Goal: Information Seeking & Learning: Learn about a topic

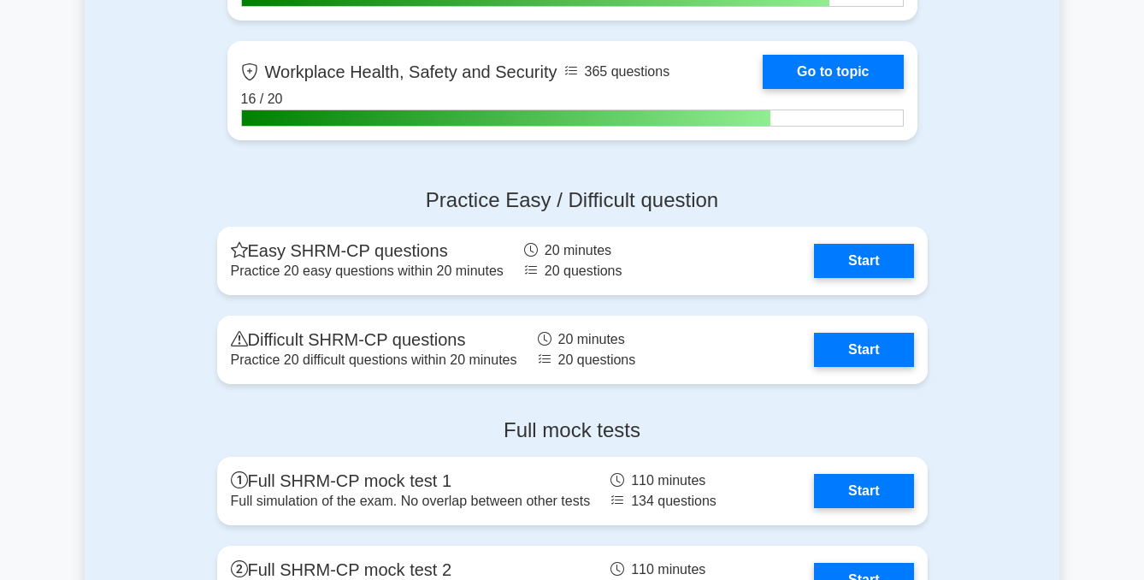
scroll to position [2587, 0]
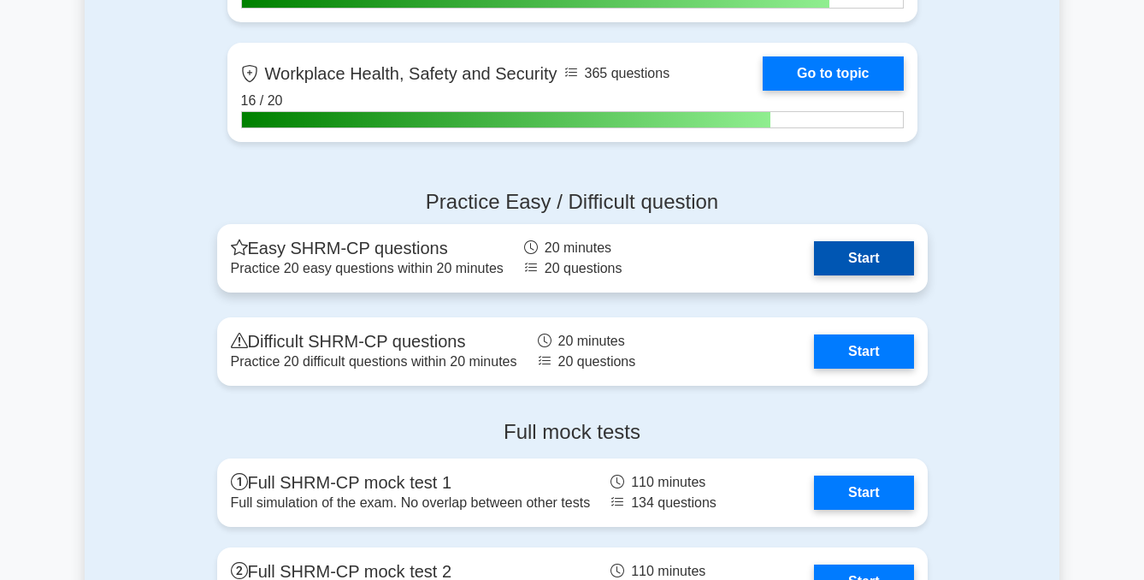
click at [814, 244] on link "Start" at bounding box center [863, 258] width 99 height 34
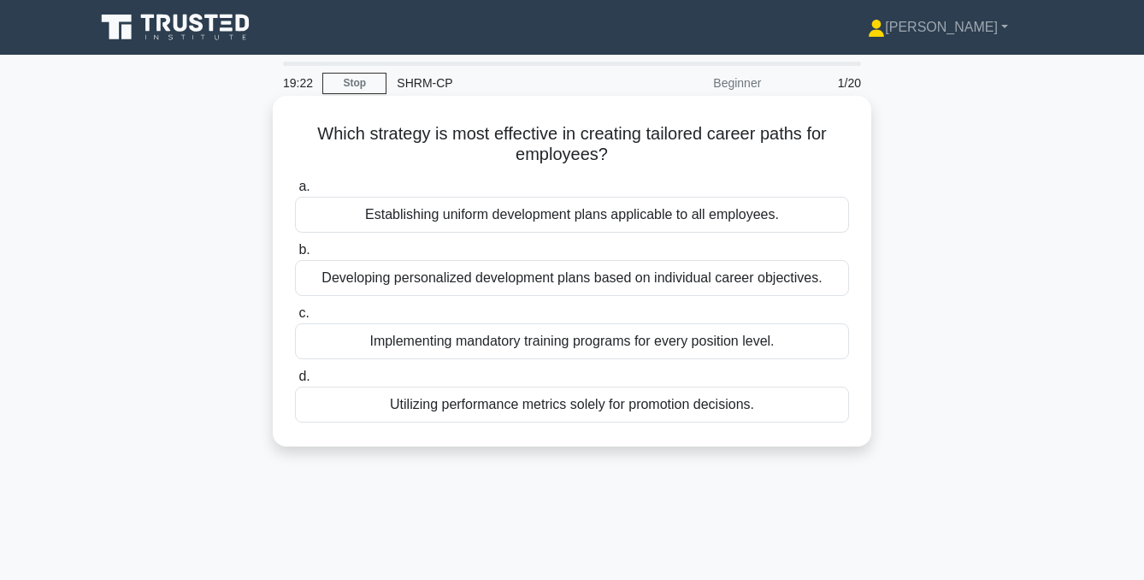
click at [596, 277] on div "Developing personalized development plans based on individual career objectives." at bounding box center [572, 278] width 554 height 36
click at [295, 256] on input "b. Developing personalized development plans based on individual career objecti…" at bounding box center [295, 250] width 0 height 11
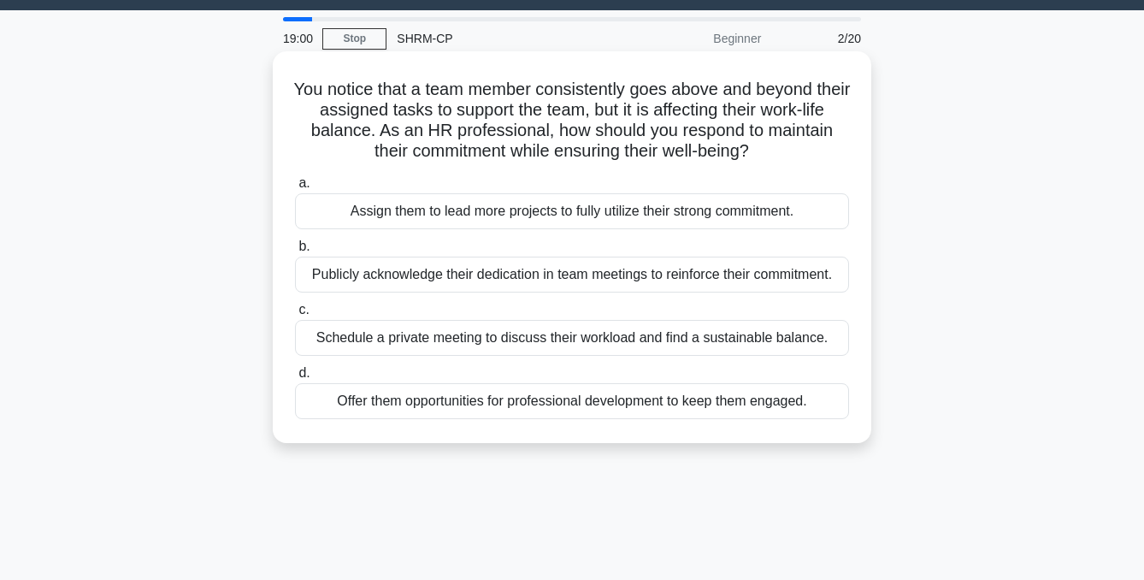
scroll to position [55, 0]
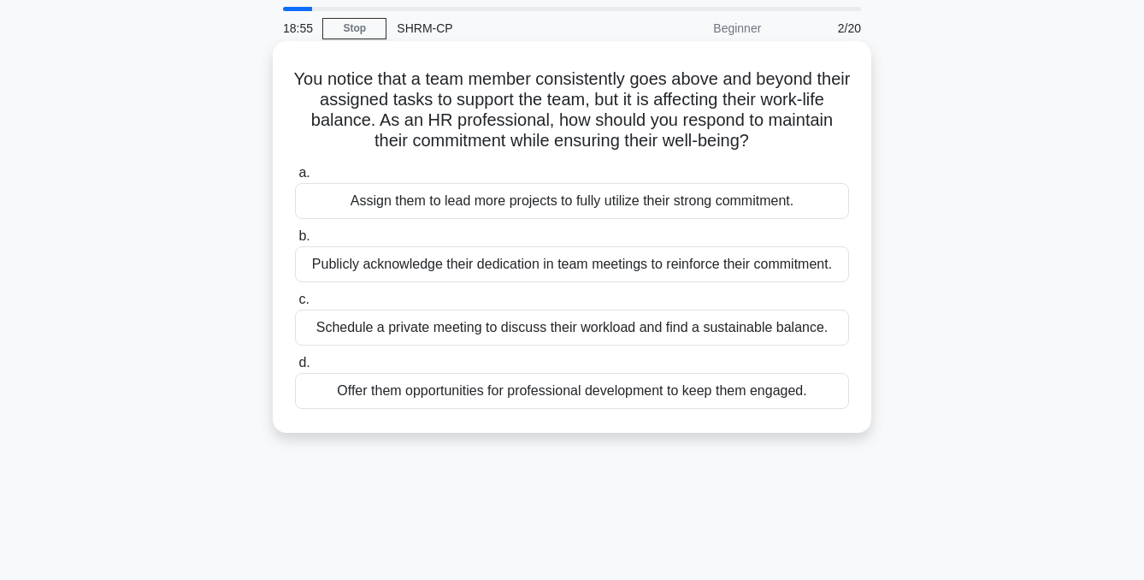
click at [486, 326] on div "Schedule a private meeting to discuss their workload and find a sustainable bal…" at bounding box center [572, 328] width 554 height 36
click at [295, 305] on input "c. Schedule a private meeting to discuss their workload and find a sustainable …" at bounding box center [295, 299] width 0 height 11
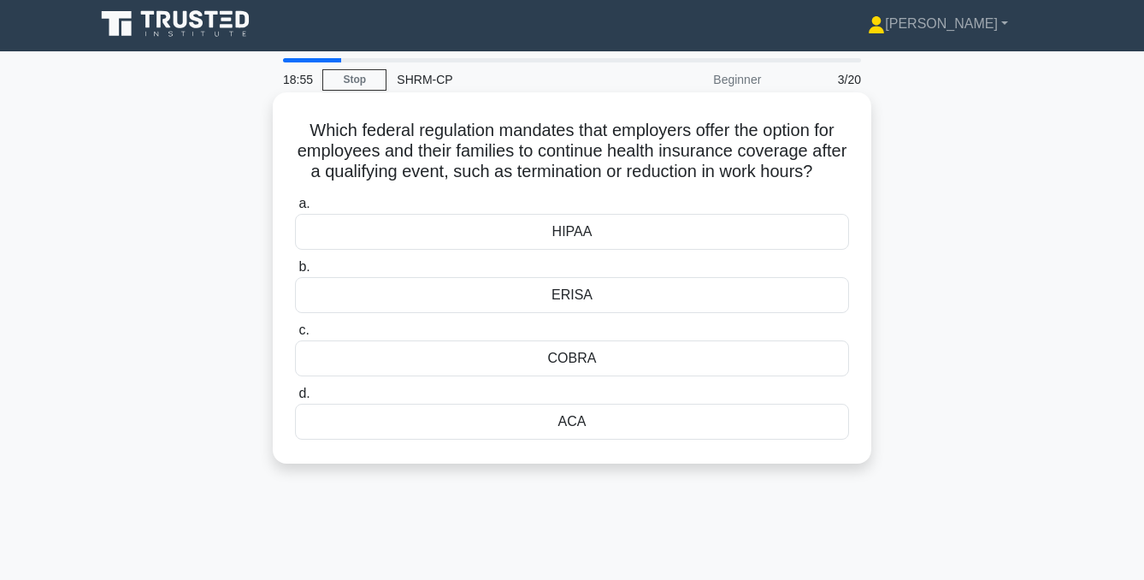
scroll to position [0, 0]
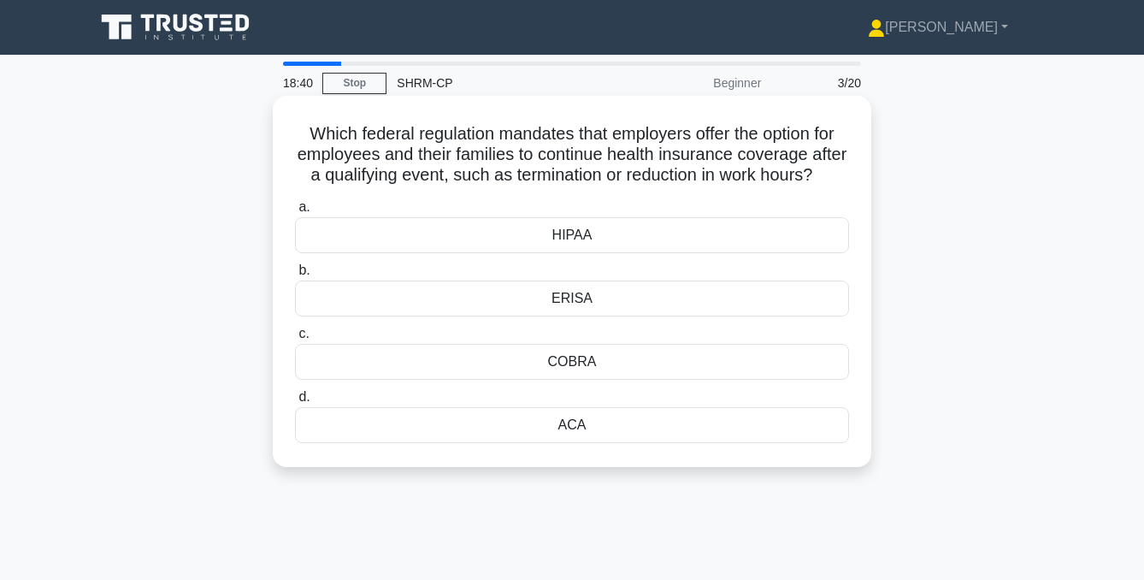
click at [582, 368] on div "COBRA" at bounding box center [572, 362] width 554 height 36
click at [295, 339] on input "c. COBRA" at bounding box center [295, 333] width 0 height 11
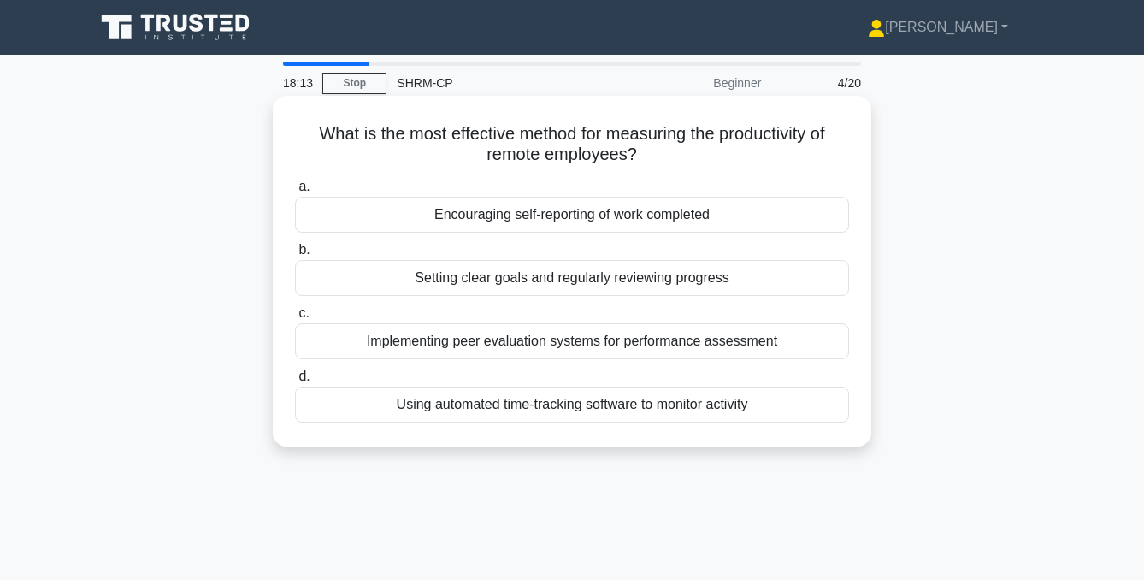
click at [581, 280] on div "Setting clear goals and regularly reviewing progress" at bounding box center [572, 278] width 554 height 36
click at [295, 256] on input "b. Setting clear goals and regularly reviewing progress" at bounding box center [295, 250] width 0 height 11
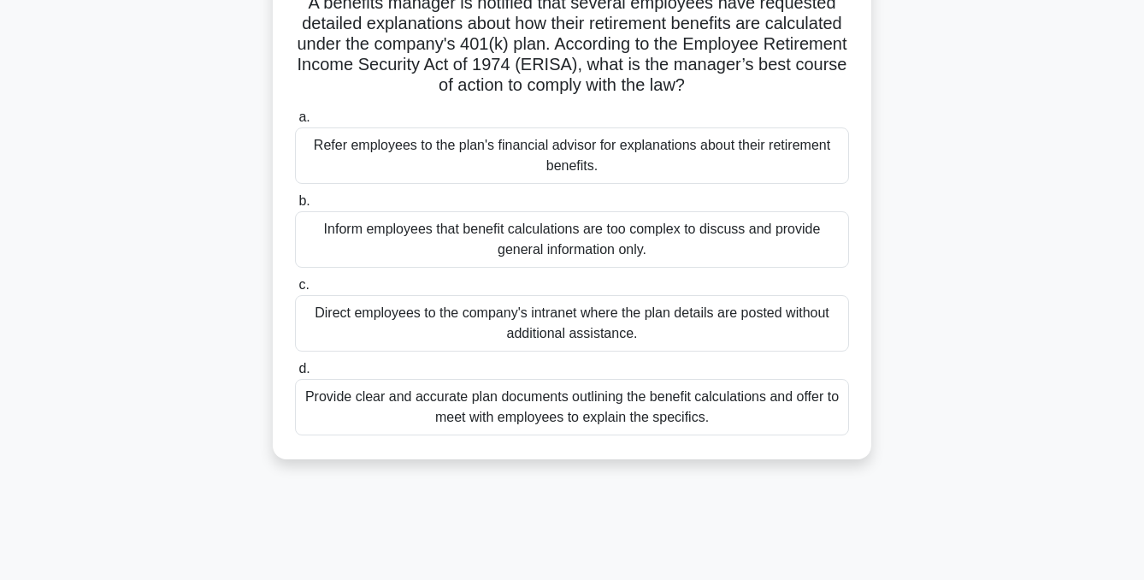
scroll to position [138, 0]
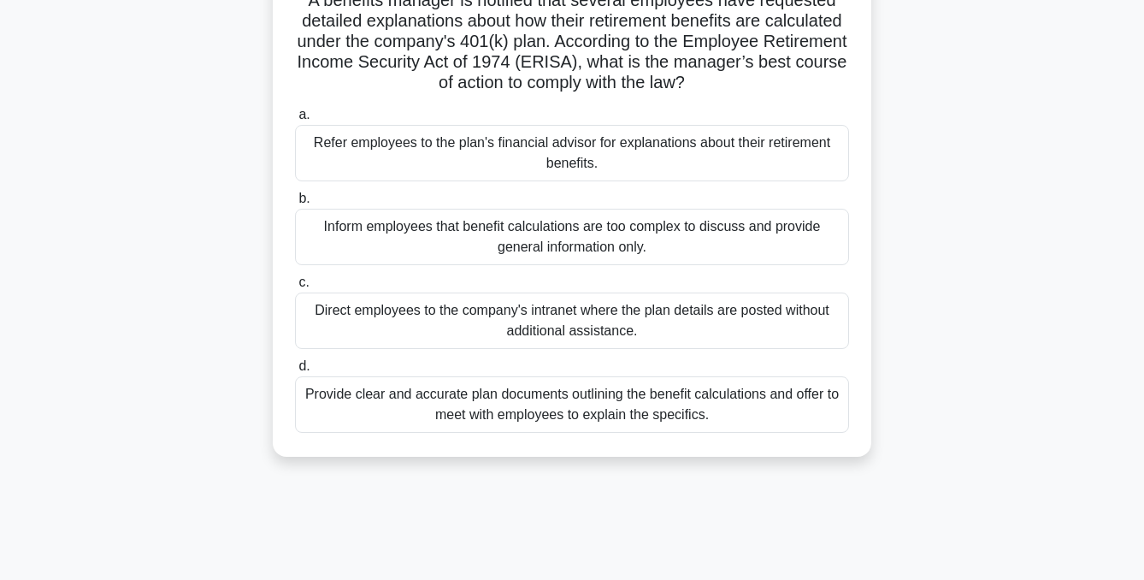
click at [588, 404] on div "Provide clear and accurate plan documents outlining the benefit calculations an…" at bounding box center [572, 404] width 554 height 56
click at [295, 372] on input "d. Provide clear and accurate plan documents outlining the benefit calculations…" at bounding box center [295, 366] width 0 height 11
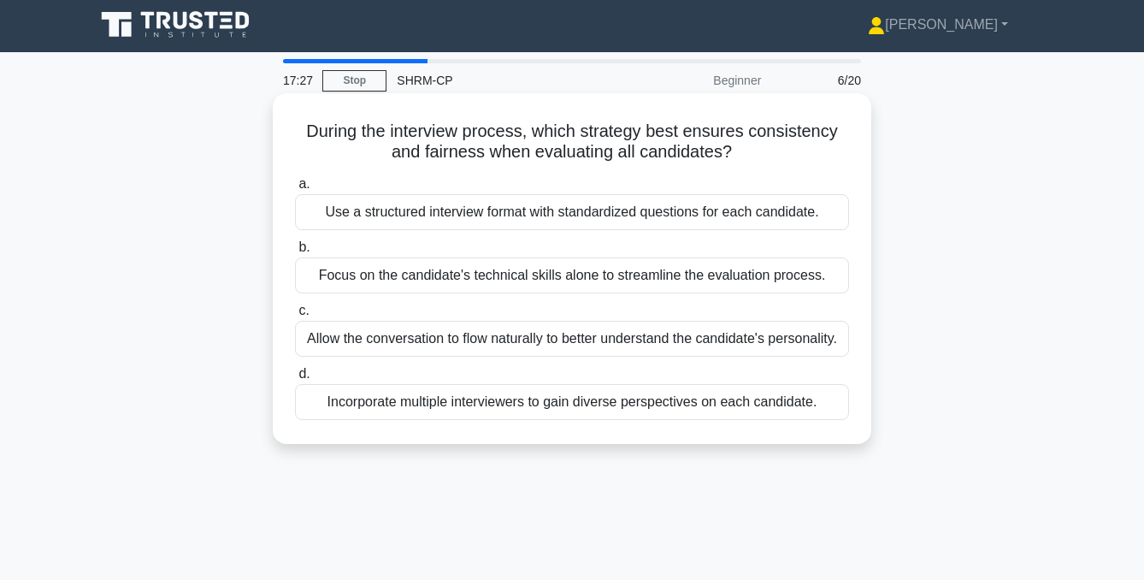
scroll to position [0, 0]
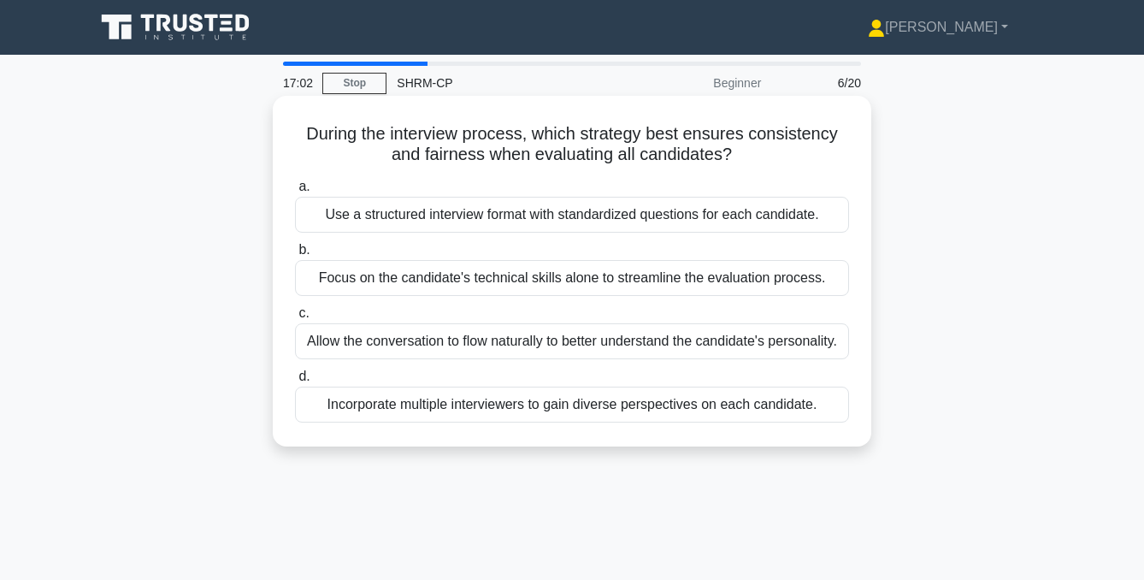
click at [616, 214] on div "Use a structured interview format with standardized questions for each candidat…" at bounding box center [572, 215] width 554 height 36
click at [295, 192] on input "a. Use a structured interview format with standardized questions for each candi…" at bounding box center [295, 186] width 0 height 11
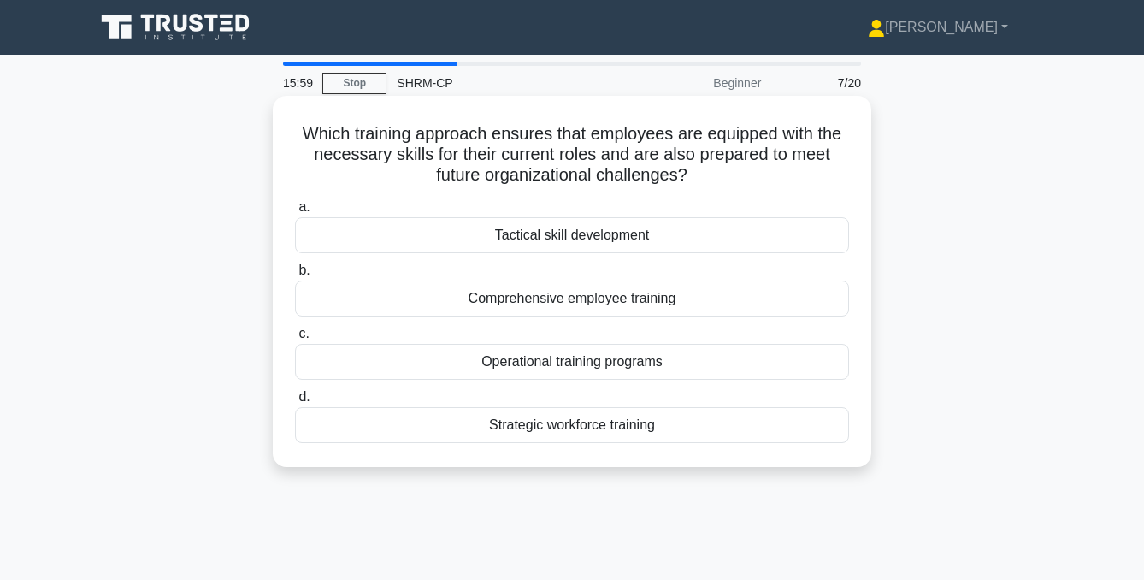
click at [617, 433] on div "Strategic workforce training" at bounding box center [572, 425] width 554 height 36
click at [295, 403] on input "d. Strategic workforce training" at bounding box center [295, 397] width 0 height 11
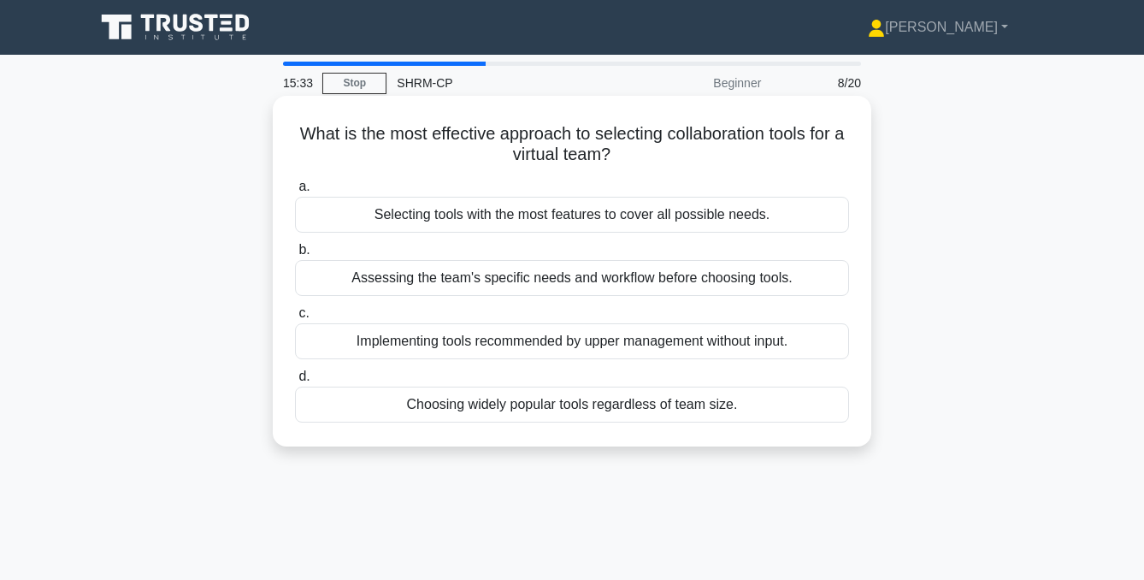
click at [524, 278] on div "Assessing the team's specific needs and workflow before choosing tools." at bounding box center [572, 278] width 554 height 36
click at [295, 256] on input "b. Assessing the team's specific needs and workflow before choosing tools." at bounding box center [295, 250] width 0 height 11
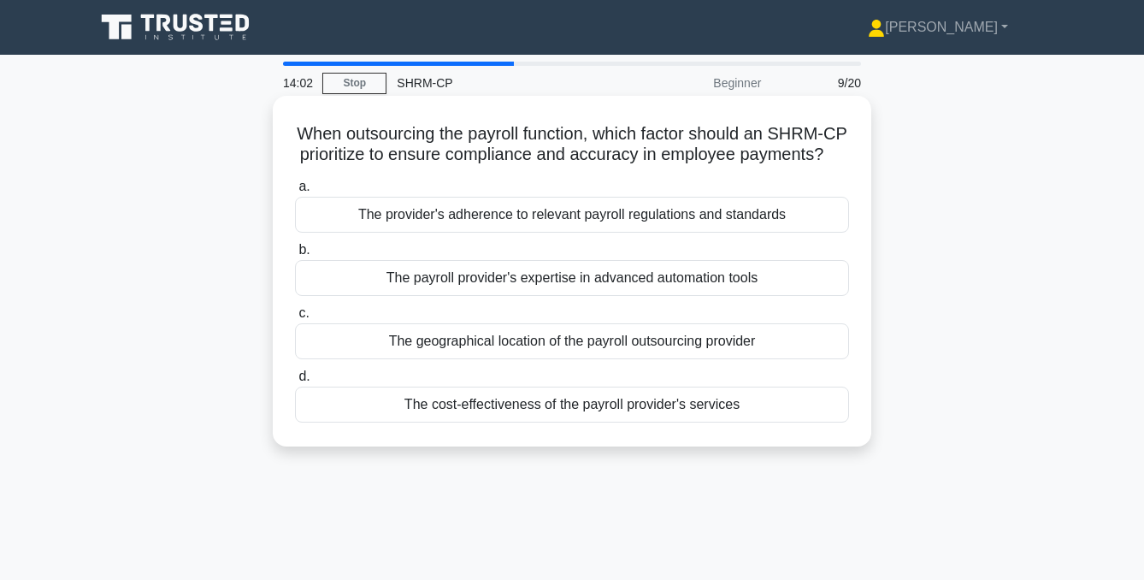
click at [543, 217] on div "The provider's adherence to relevant payroll regulations and standards" at bounding box center [572, 215] width 554 height 36
click at [295, 192] on input "a. The provider's adherence to relevant payroll regulations and standards" at bounding box center [295, 186] width 0 height 11
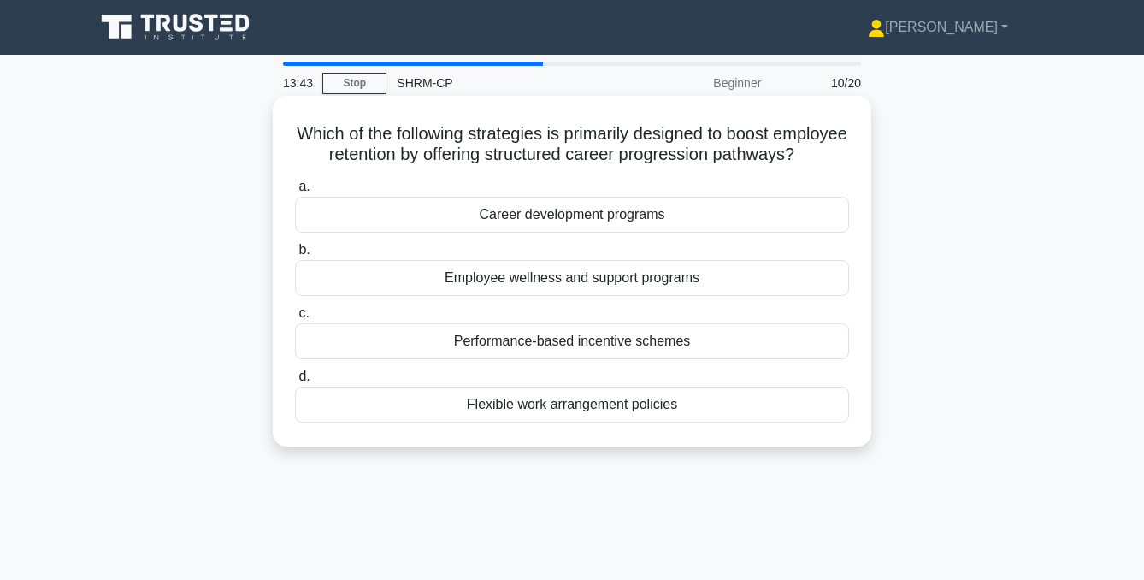
click at [570, 210] on div "Career development programs" at bounding box center [572, 215] width 554 height 36
click at [295, 192] on input "a. Career development programs" at bounding box center [295, 186] width 0 height 11
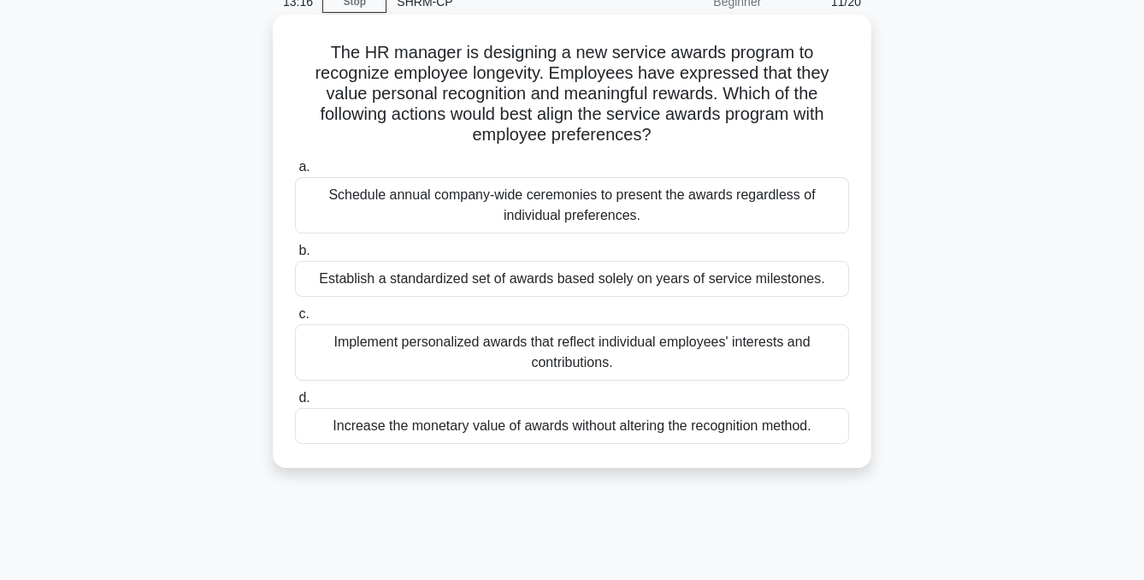
scroll to position [84, 0]
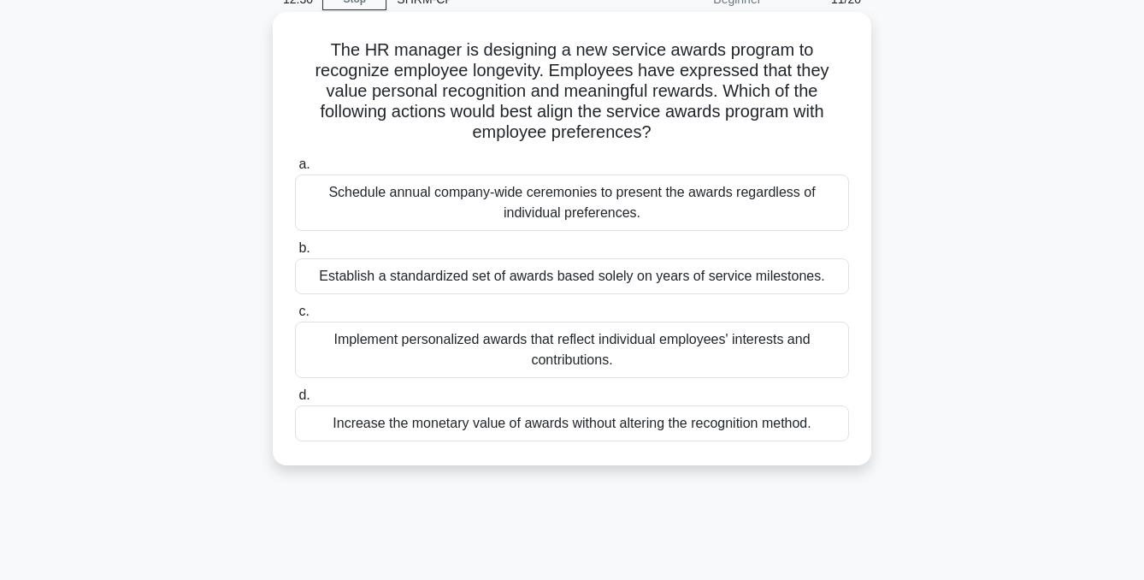
click at [562, 354] on div "Implement personalized awards that reflect individual employees' interests and …" at bounding box center [572, 350] width 554 height 56
click at [295, 317] on input "c. Implement personalized awards that reflect individual employees' interests a…" at bounding box center [295, 311] width 0 height 11
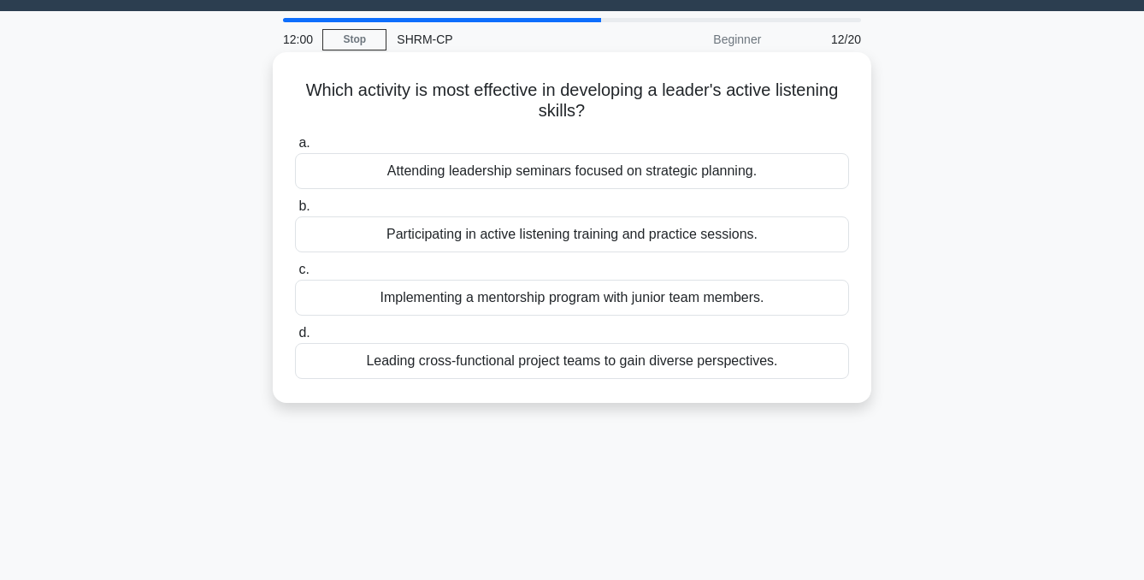
scroll to position [49, 0]
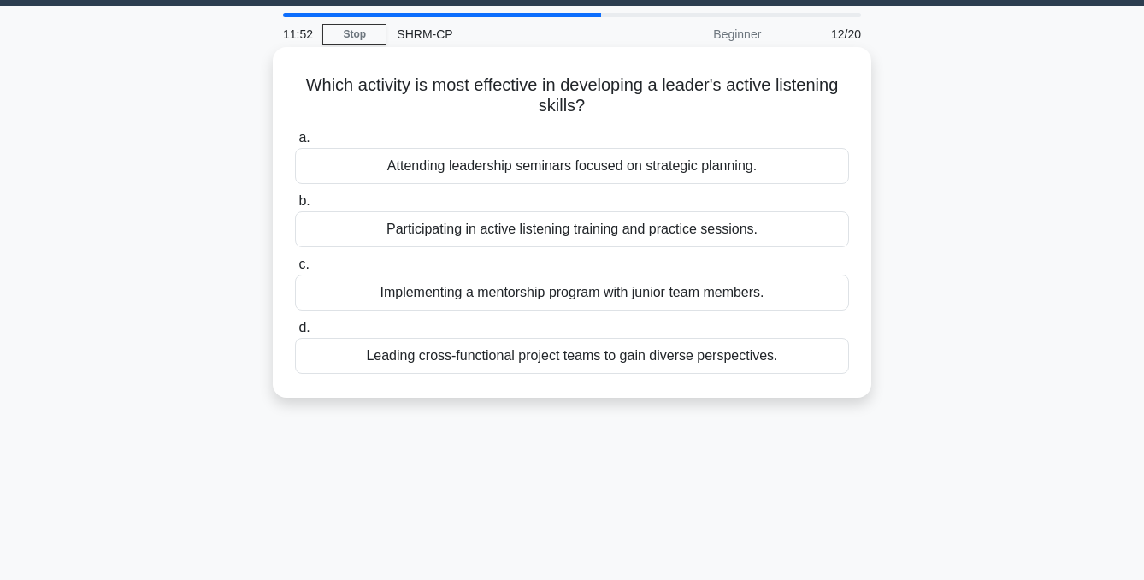
click at [563, 230] on div "Participating in active listening training and practice sessions." at bounding box center [572, 229] width 554 height 36
click at [295, 207] on input "b. Participating in active listening training and practice sessions." at bounding box center [295, 201] width 0 height 11
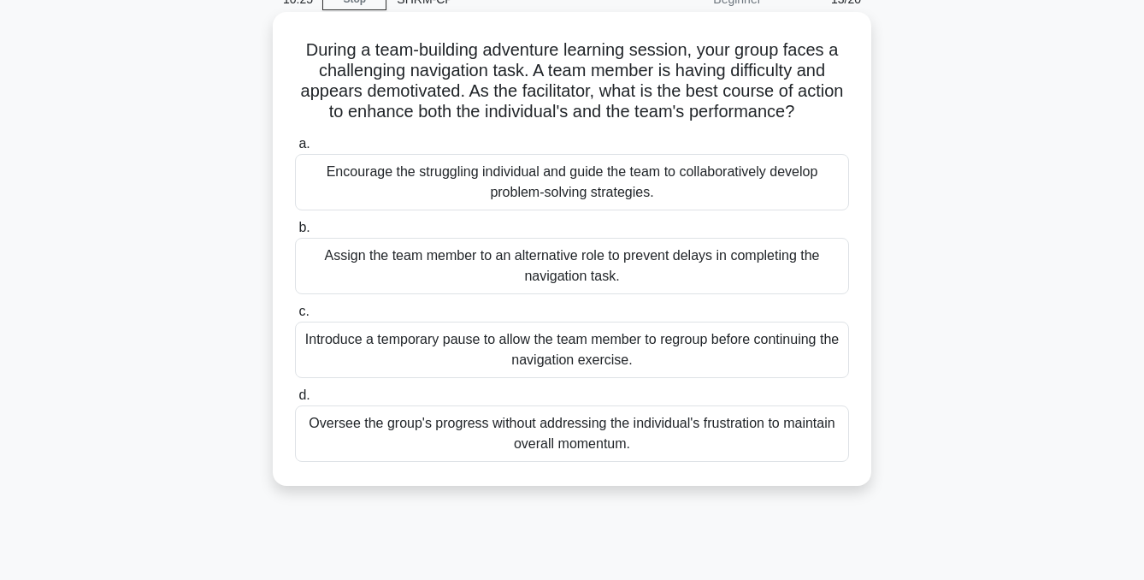
scroll to position [124, 0]
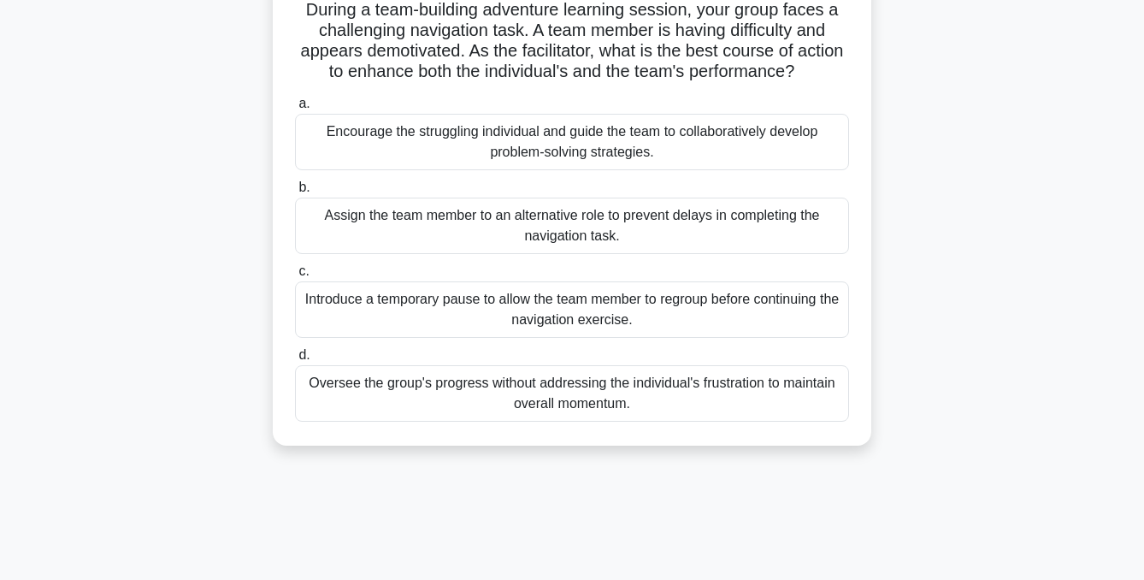
click at [565, 141] on div "Encourage the struggling individual and guide the team to collaboratively devel…" at bounding box center [572, 142] width 554 height 56
click at [295, 109] on input "a. Encourage the struggling individual and guide the team to collaboratively de…" at bounding box center [295, 103] width 0 height 11
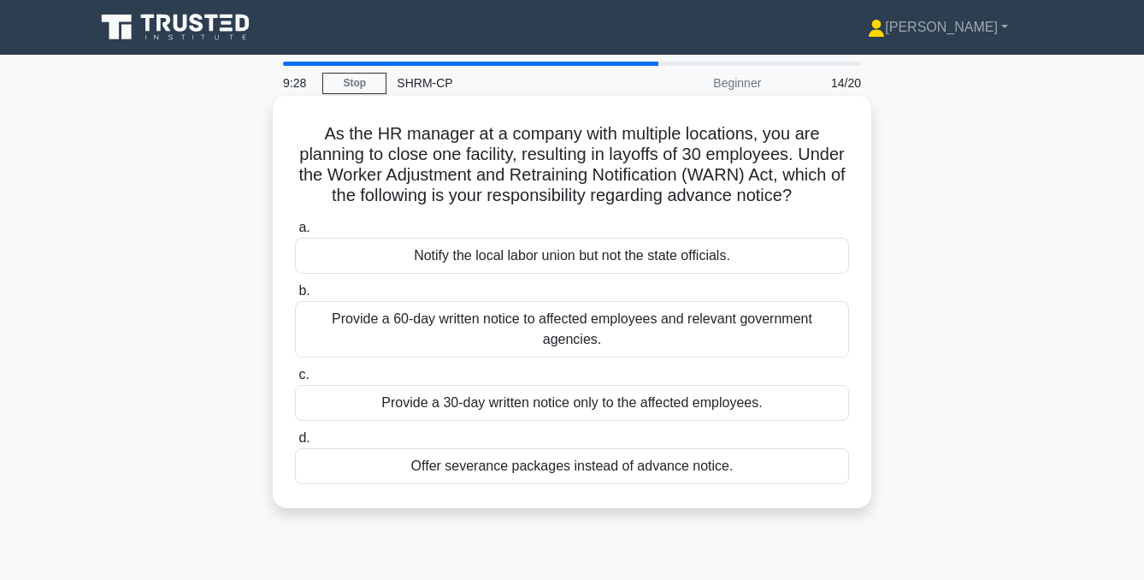
scroll to position [1, 0]
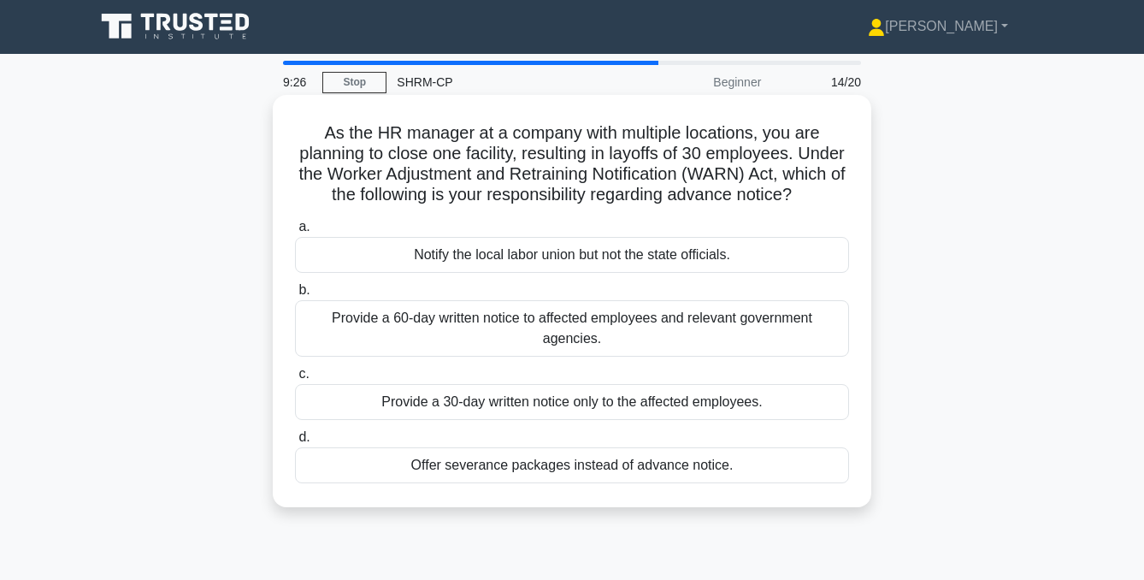
click at [583, 327] on div "Provide a 60-day written notice to affected employees and relevant government a…" at bounding box center [572, 328] width 554 height 56
click at [295, 296] on input "b. Provide a 60-day written notice to affected employees and relevant governmen…" at bounding box center [295, 290] width 0 height 11
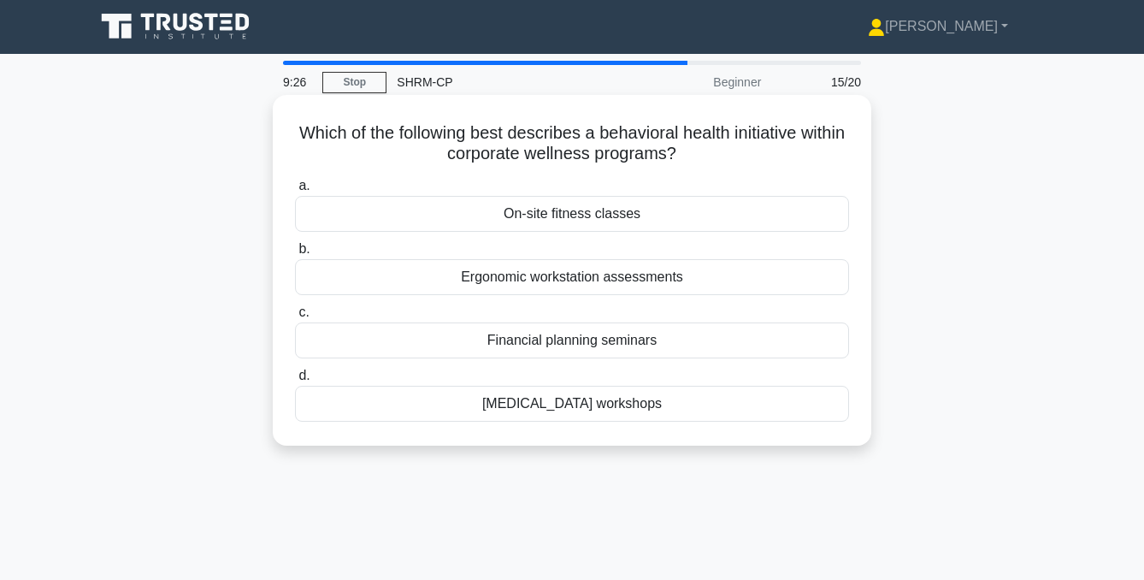
scroll to position [0, 0]
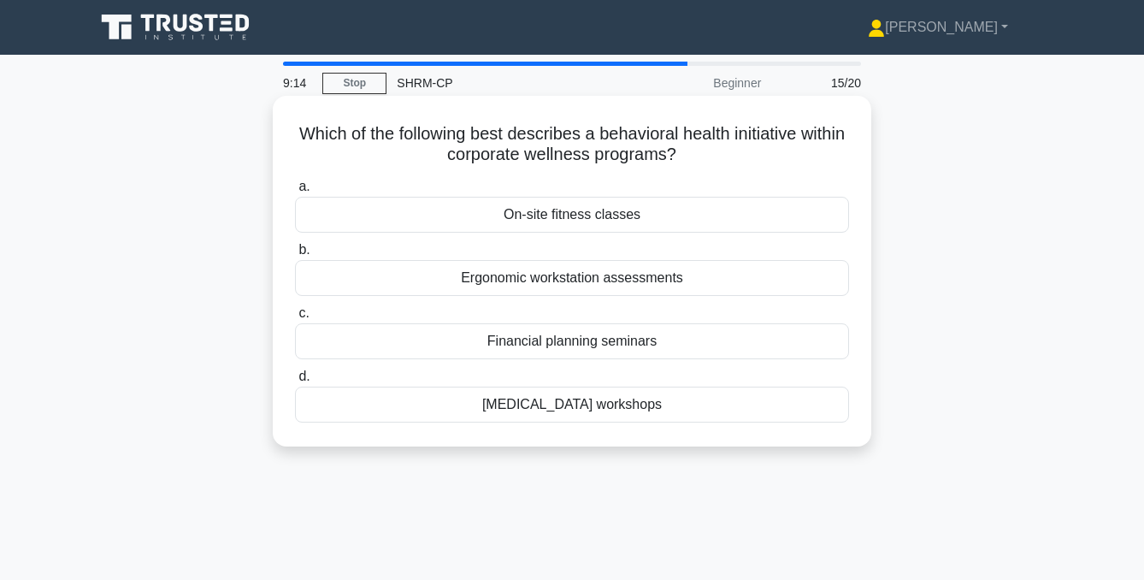
click at [669, 407] on div "Stress management workshops" at bounding box center [572, 404] width 554 height 36
click at [295, 382] on input "d. Stress management workshops" at bounding box center [295, 376] width 0 height 11
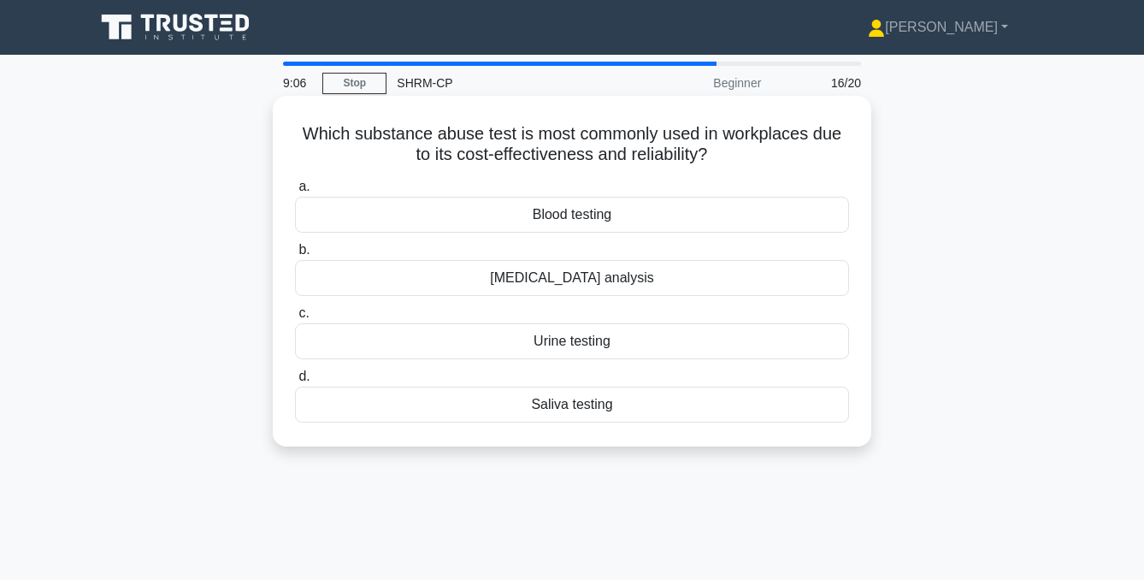
click at [567, 342] on div "Urine testing" at bounding box center [572, 341] width 554 height 36
click at [295, 319] on input "c. Urine testing" at bounding box center [295, 313] width 0 height 11
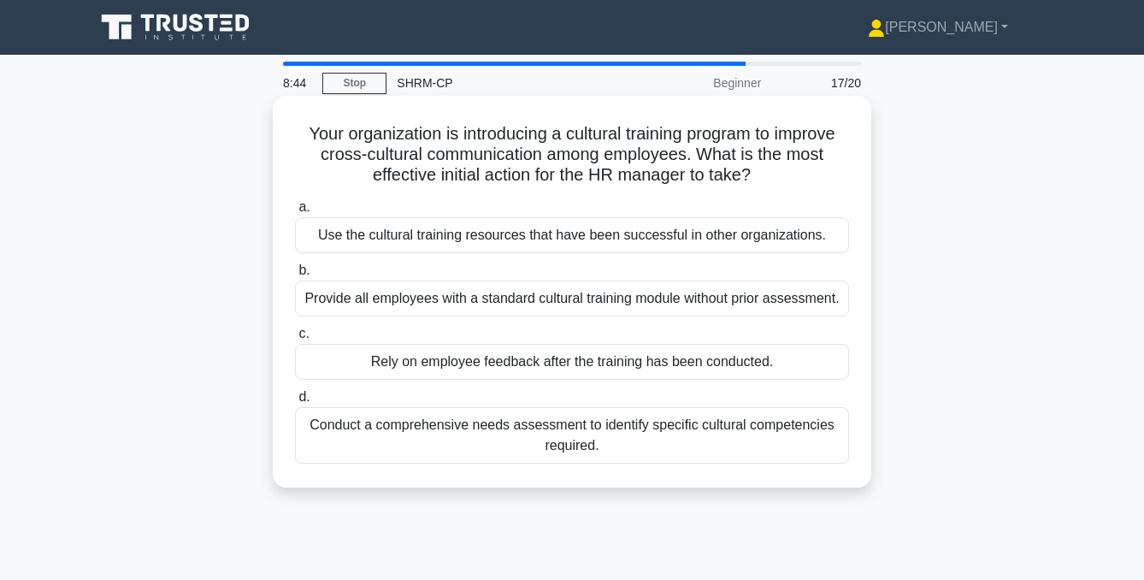
click at [630, 439] on div "Conduct a comprehensive needs assessment to identify specific cultural competen…" at bounding box center [572, 435] width 554 height 56
click at [295, 403] on input "d. Conduct a comprehensive needs assessment to identify specific cultural compe…" at bounding box center [295, 397] width 0 height 11
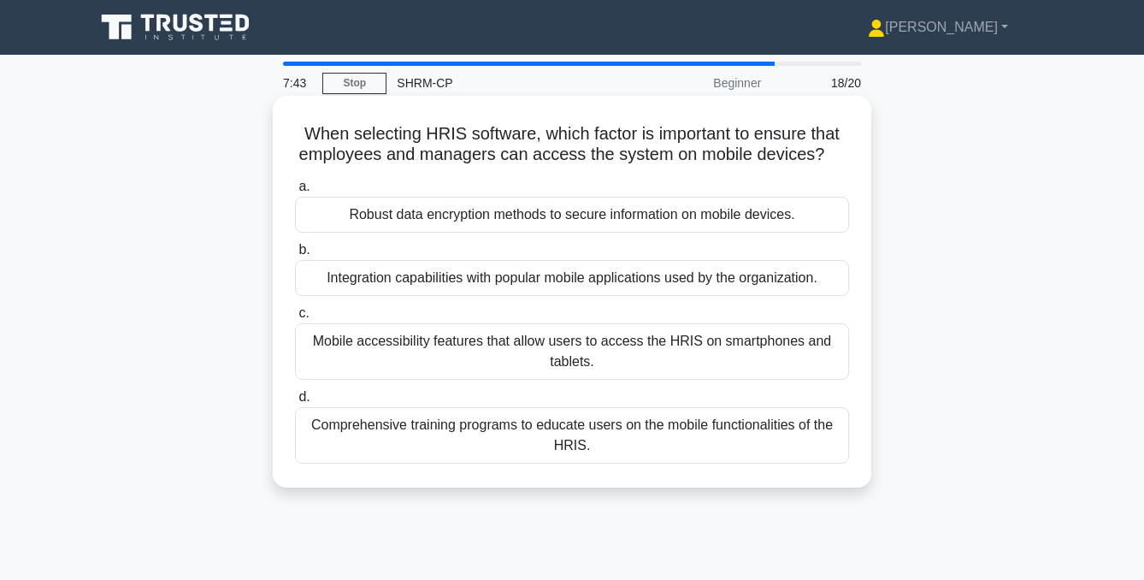
click at [612, 347] on div "Mobile accessibility features that allow users to access the HRIS on smartphone…" at bounding box center [572, 351] width 554 height 56
click at [295, 319] on input "c. Mobile accessibility features that allow users to access the HRIS on smartph…" at bounding box center [295, 313] width 0 height 11
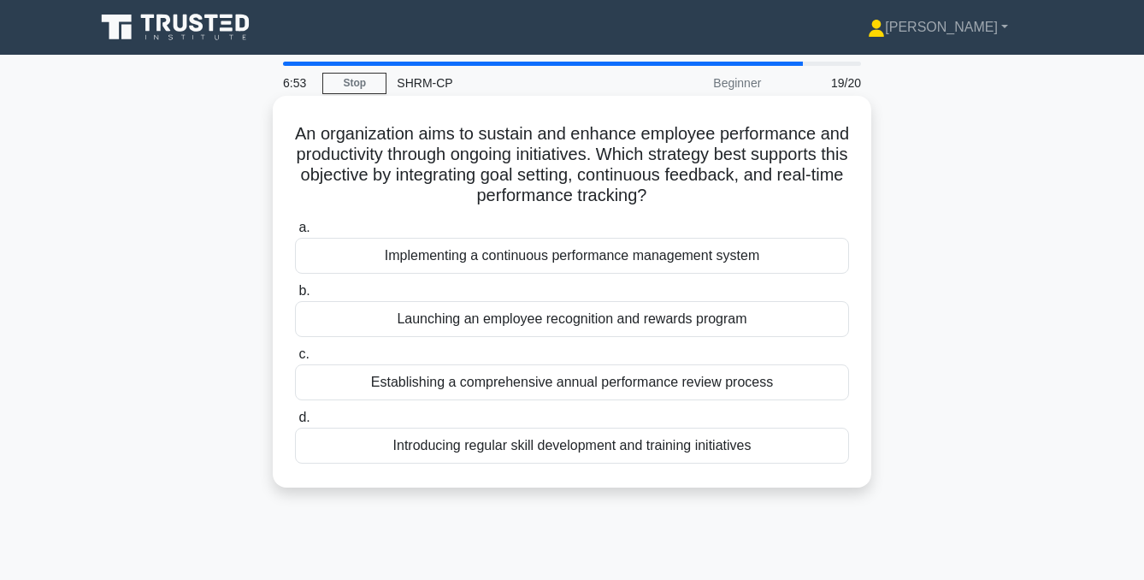
click at [508, 256] on div "Implementing a continuous performance management system" at bounding box center [572, 256] width 554 height 36
click at [295, 233] on input "a. Implementing a continuous performance management system" at bounding box center [295, 227] width 0 height 11
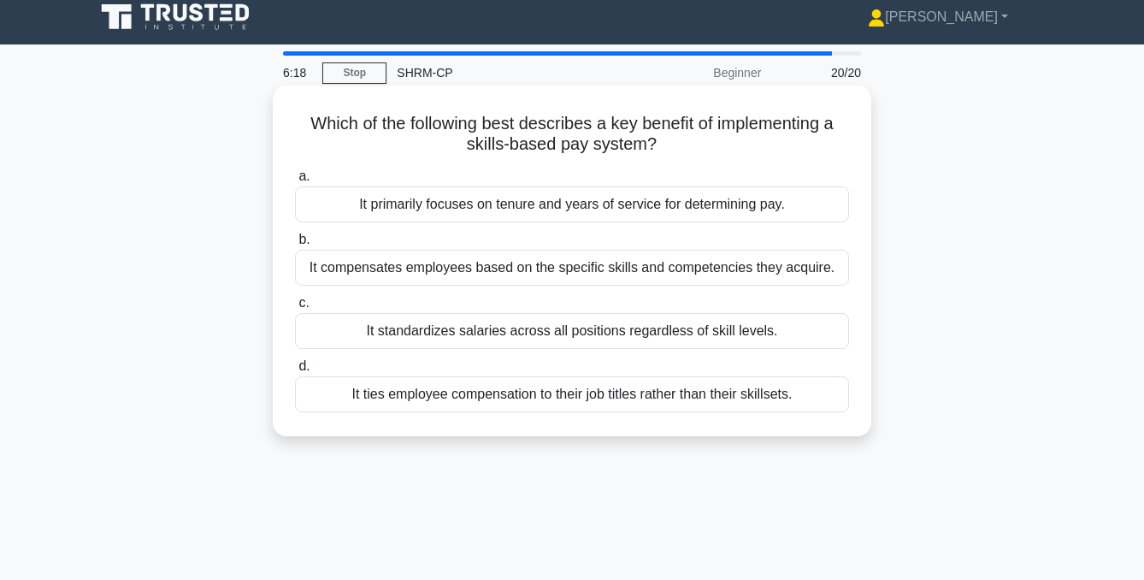
scroll to position [14, 0]
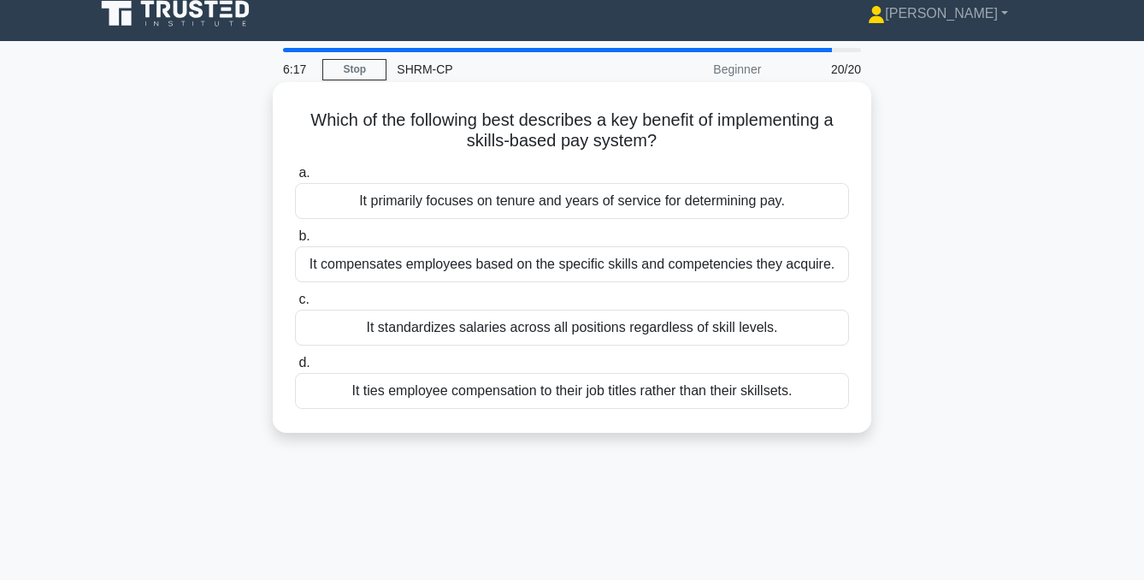
click at [495, 266] on div "It compensates employees based on the specific skills and competencies they acq…" at bounding box center [572, 264] width 554 height 36
click at [295, 242] on input "b. It compensates employees based on the specific skills and competencies they …" at bounding box center [295, 236] width 0 height 11
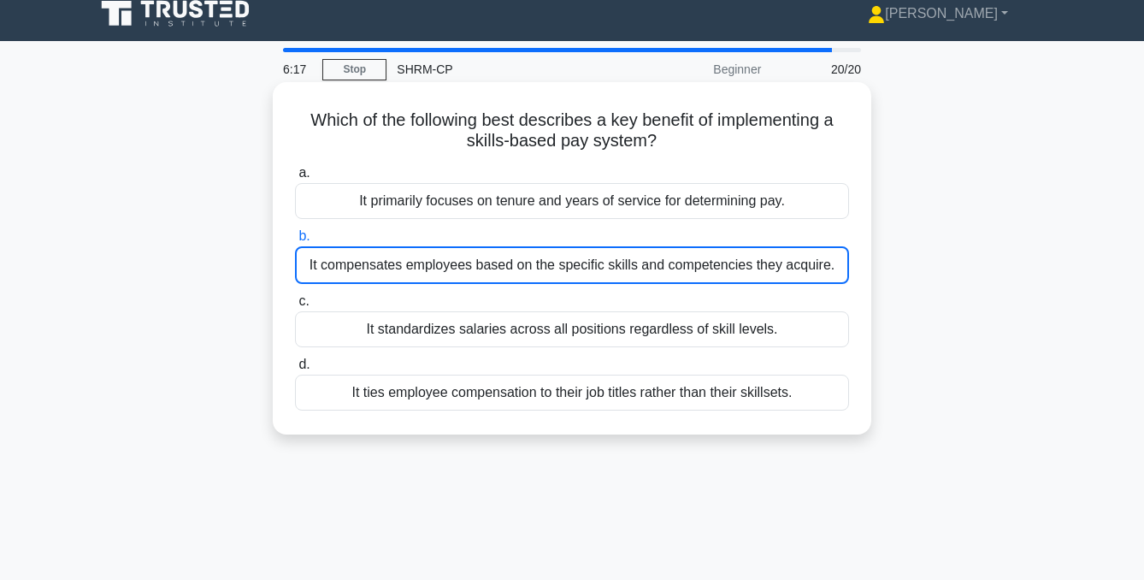
scroll to position [5, 0]
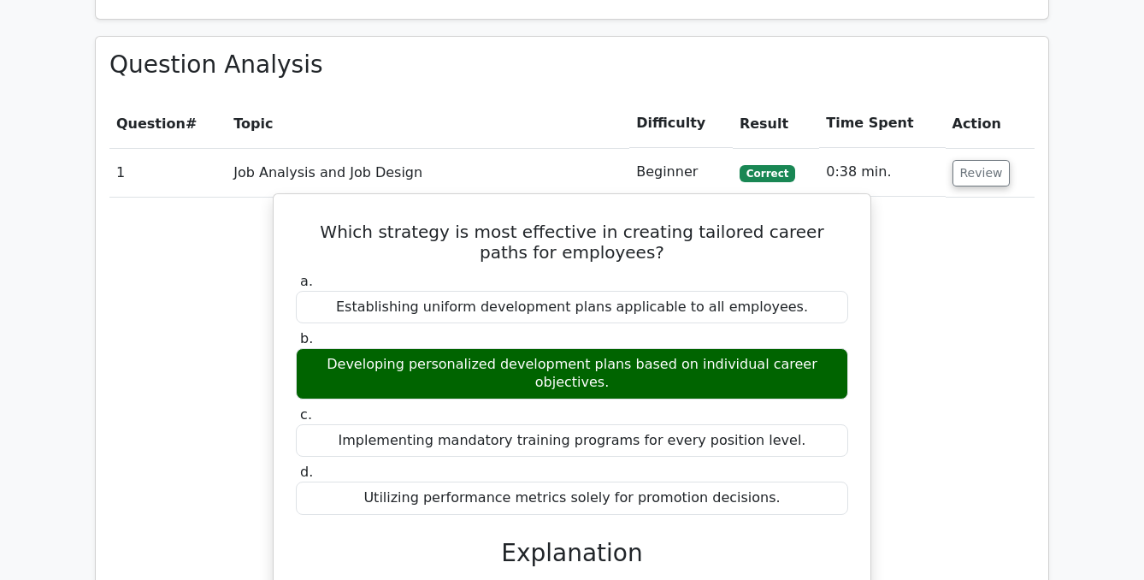
scroll to position [1089, 0]
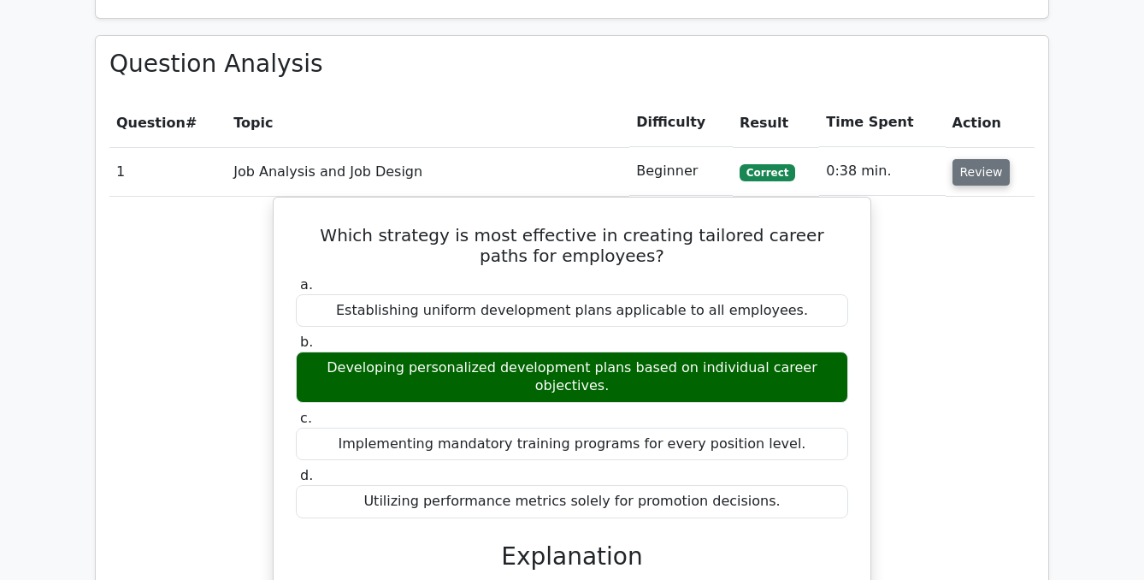
click at [963, 174] on button "Review" at bounding box center [982, 172] width 58 height 27
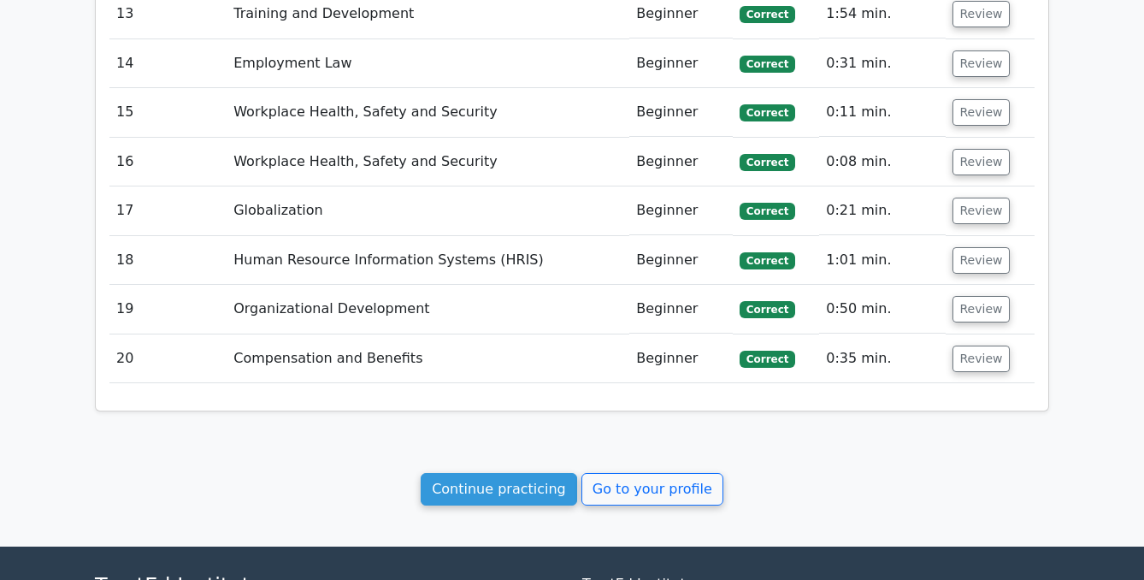
scroll to position [2010, 0]
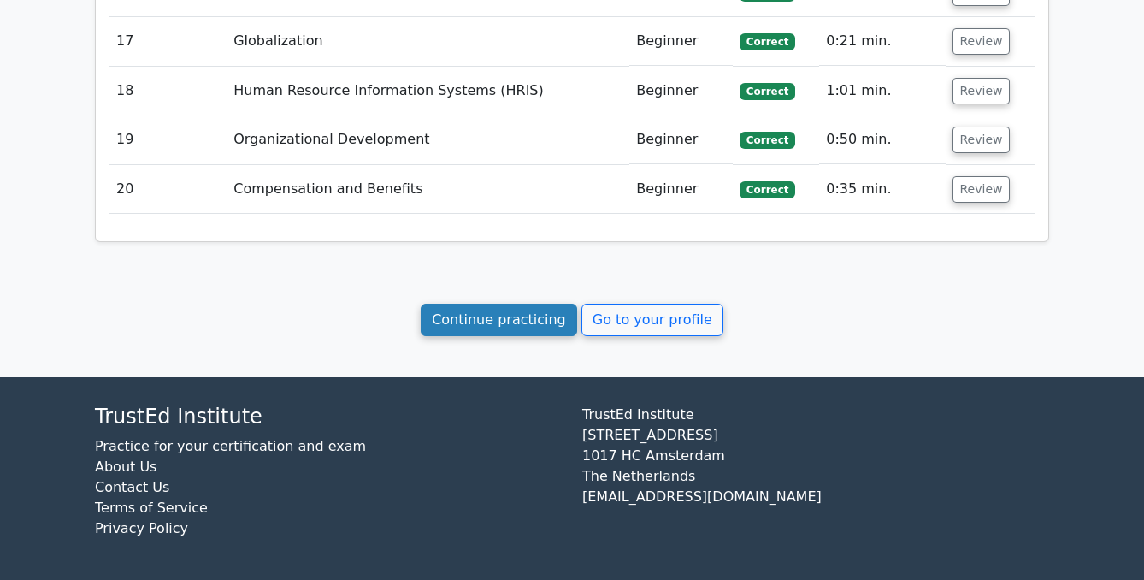
click at [493, 318] on link "Continue practicing" at bounding box center [499, 320] width 156 height 32
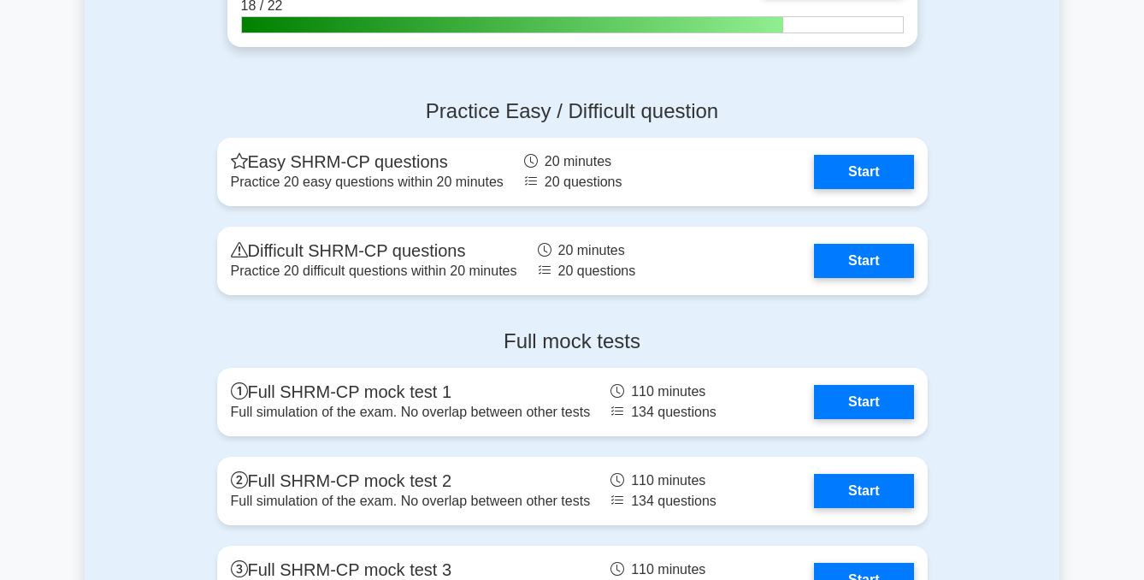
scroll to position [2681, 0]
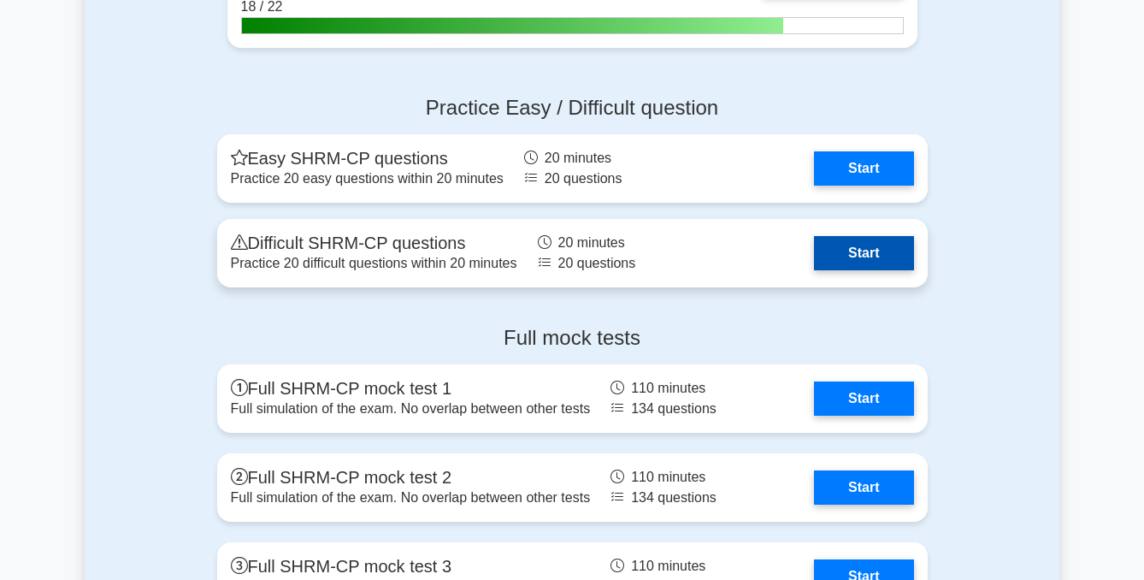
click at [814, 241] on link "Start" at bounding box center [863, 253] width 99 height 34
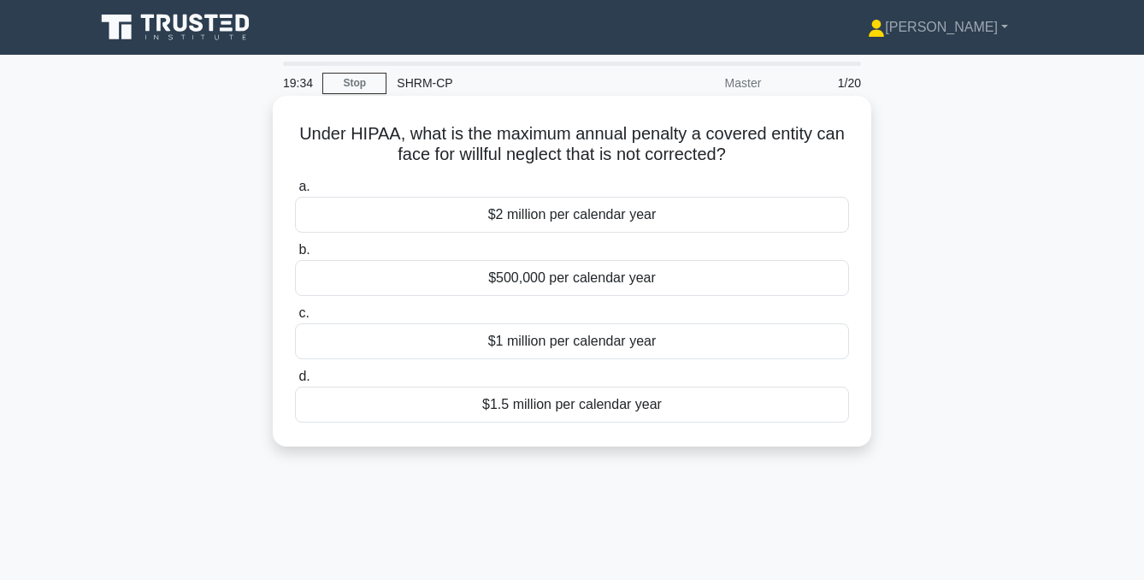
click at [614, 275] on div "$500,000 per calendar year" at bounding box center [572, 278] width 554 height 36
click at [295, 256] on input "b. $500,000 per calendar year" at bounding box center [295, 250] width 0 height 11
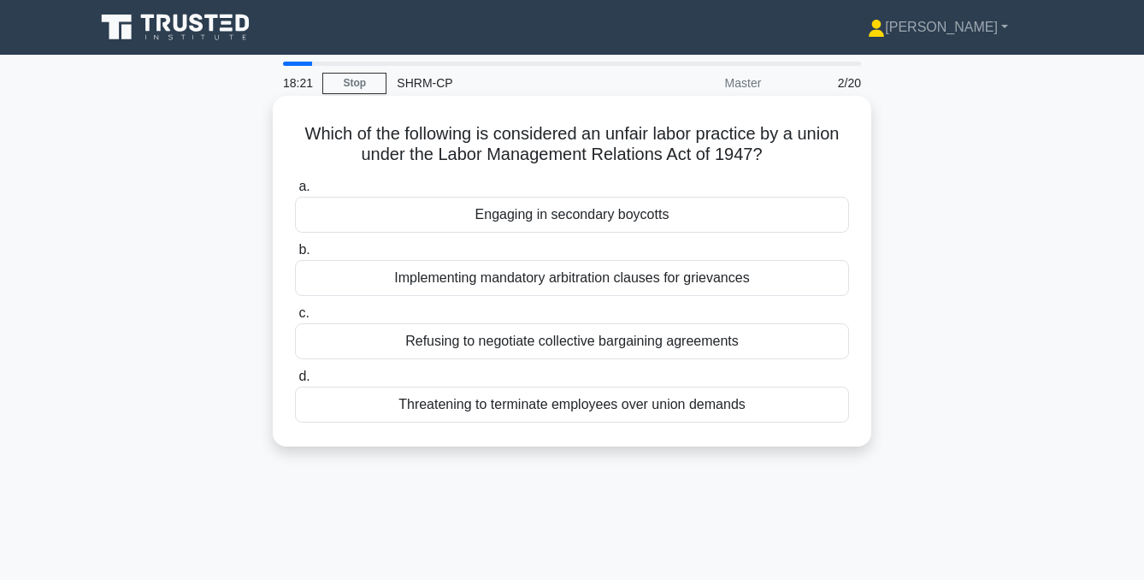
click at [558, 401] on div "Threatening to terminate employees over union demands" at bounding box center [572, 404] width 554 height 36
click at [295, 382] on input "d. Threatening to terminate employees over union demands" at bounding box center [295, 376] width 0 height 11
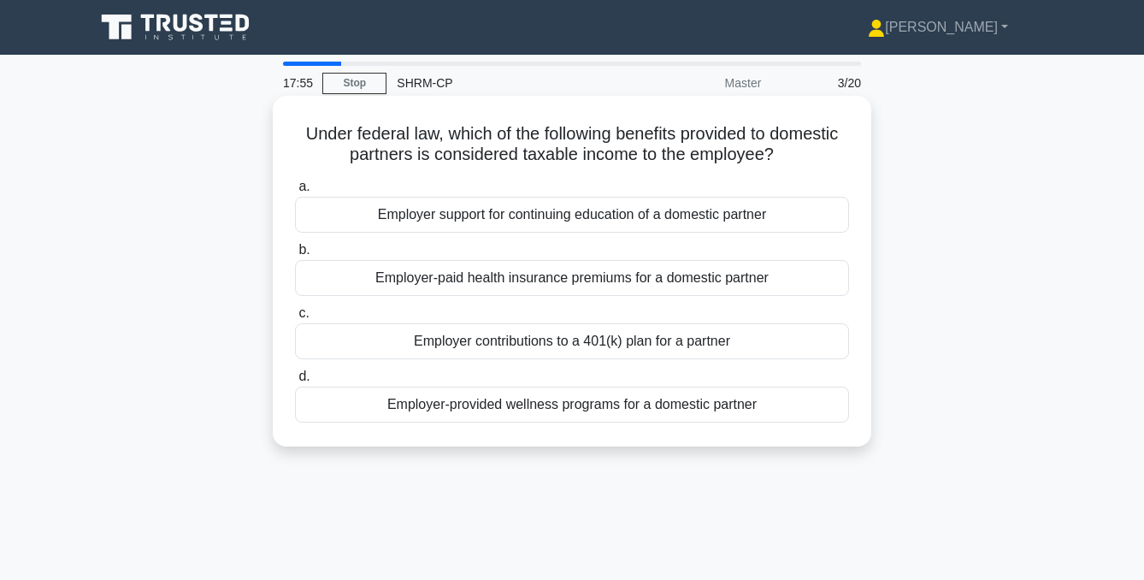
click at [577, 341] on div "Employer contributions to a 401(k) plan for a partner" at bounding box center [572, 341] width 554 height 36
click at [295, 319] on input "c. Employer contributions to a 401(k) plan for a partner" at bounding box center [295, 313] width 0 height 11
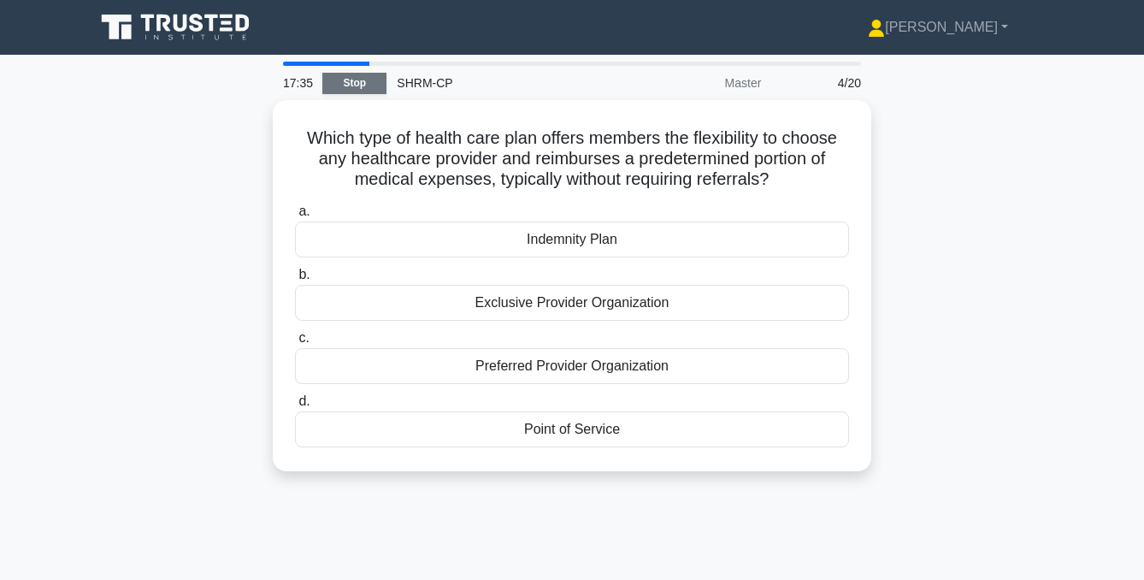
click at [372, 85] on link "Stop" at bounding box center [354, 83] width 64 height 21
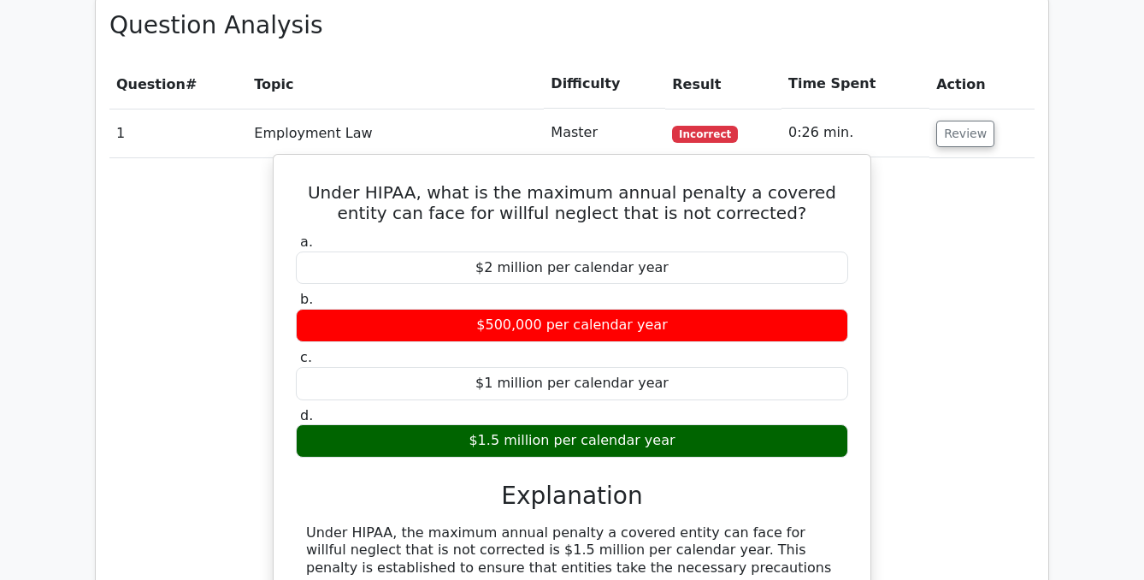
scroll to position [776, 0]
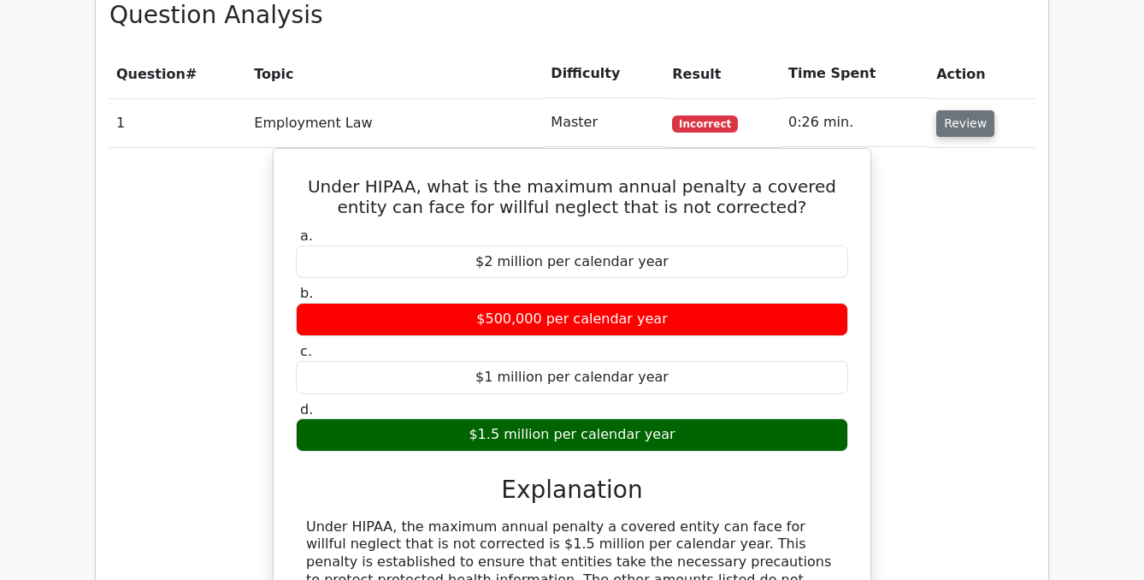
click at [967, 118] on button "Review" at bounding box center [965, 123] width 58 height 27
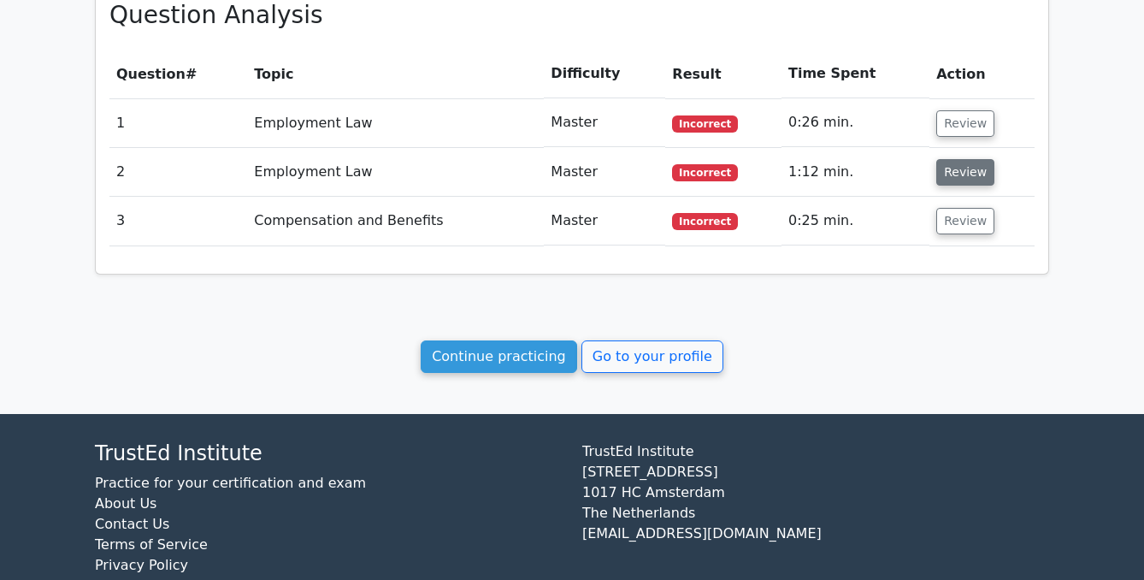
click at [951, 171] on button "Review" at bounding box center [965, 172] width 58 height 27
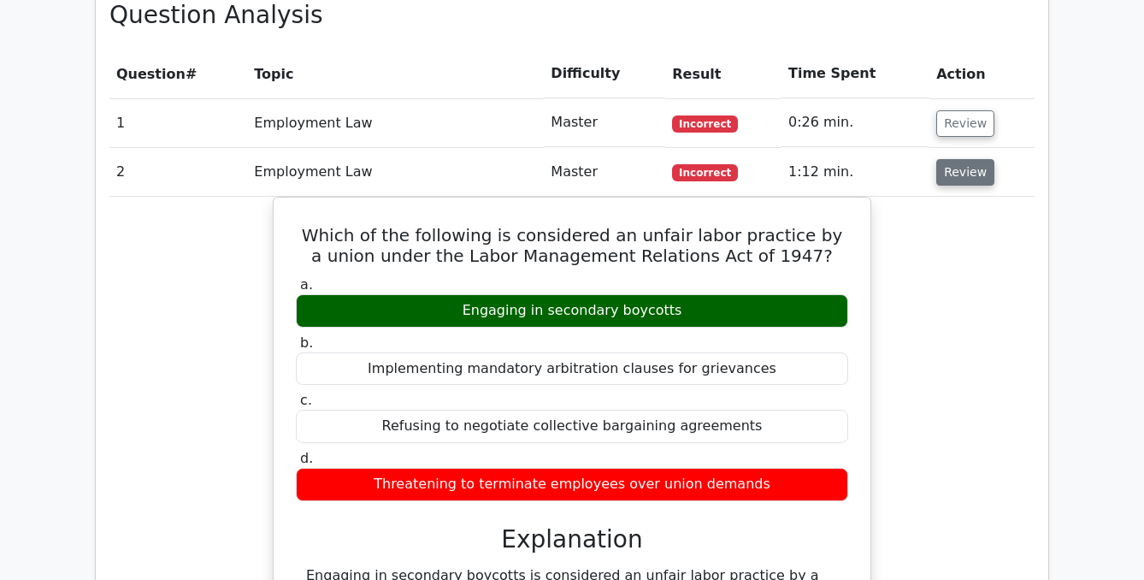
click at [950, 171] on button "Review" at bounding box center [965, 172] width 58 height 27
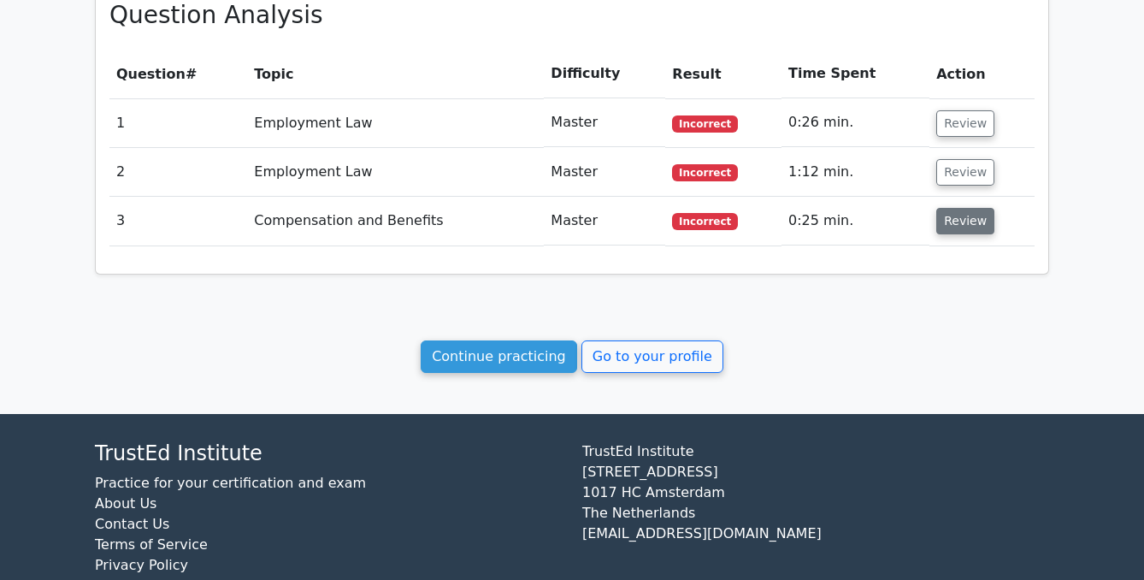
click at [962, 230] on button "Review" at bounding box center [965, 221] width 58 height 27
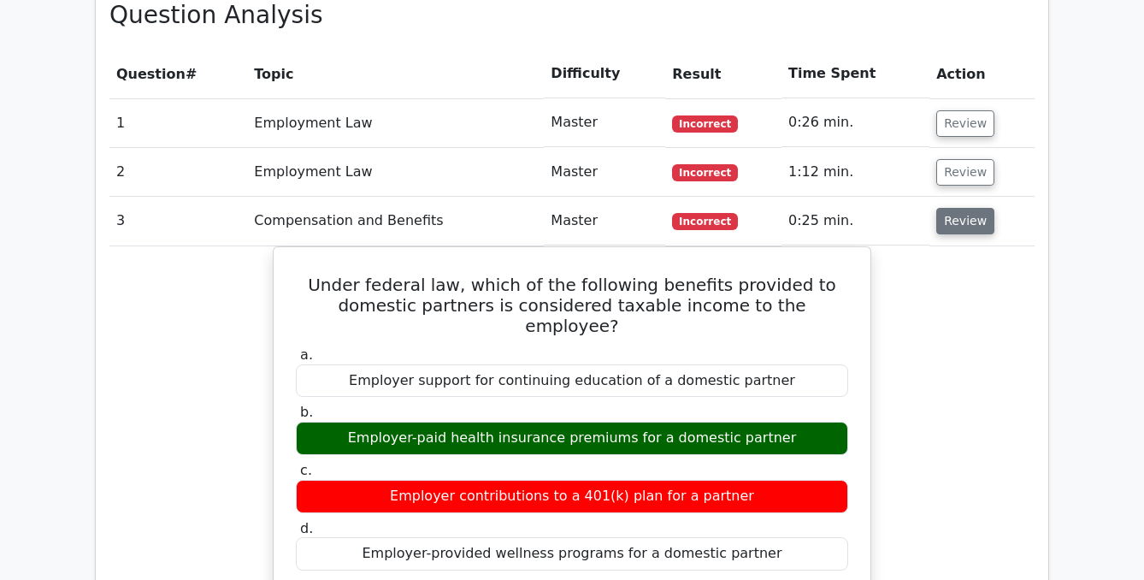
click at [962, 230] on button "Review" at bounding box center [965, 221] width 58 height 27
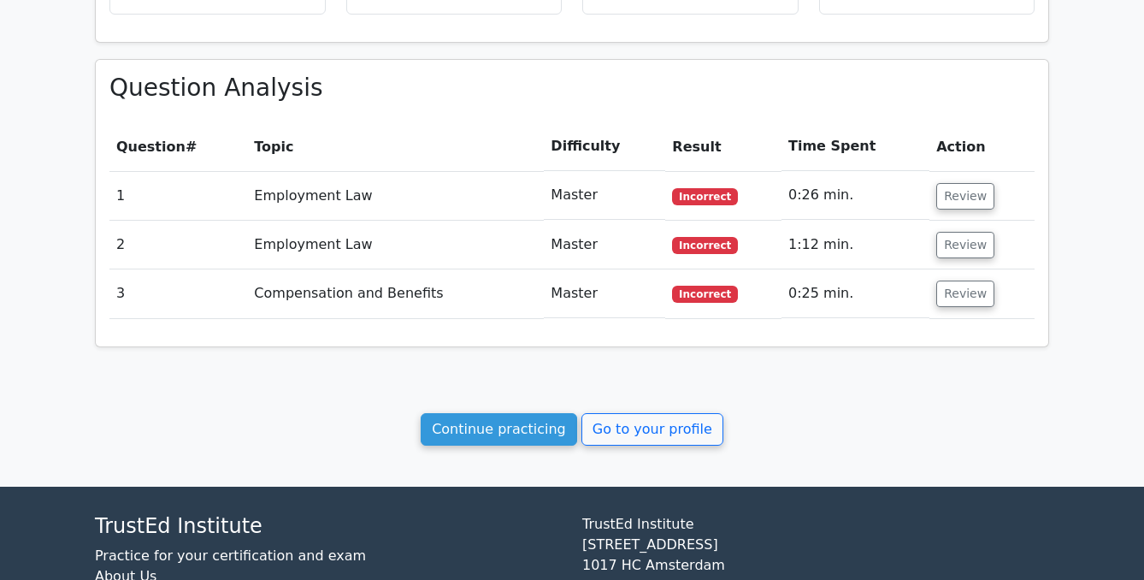
scroll to position [811, 0]
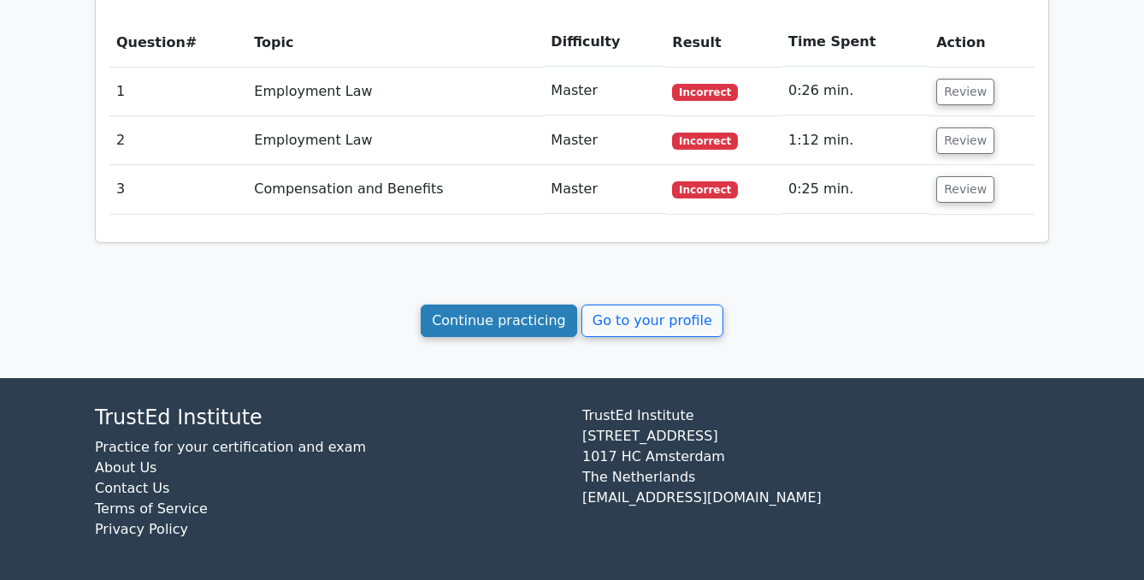
click at [460, 315] on link "Continue practicing" at bounding box center [499, 320] width 156 height 32
